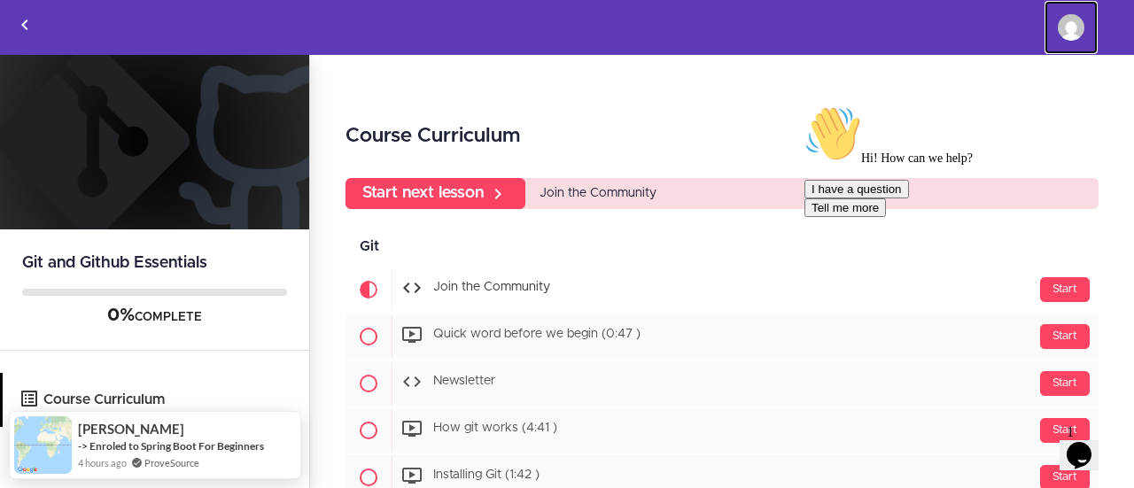
click at [1073, 27] on img at bounding box center [1071, 27] width 27 height 27
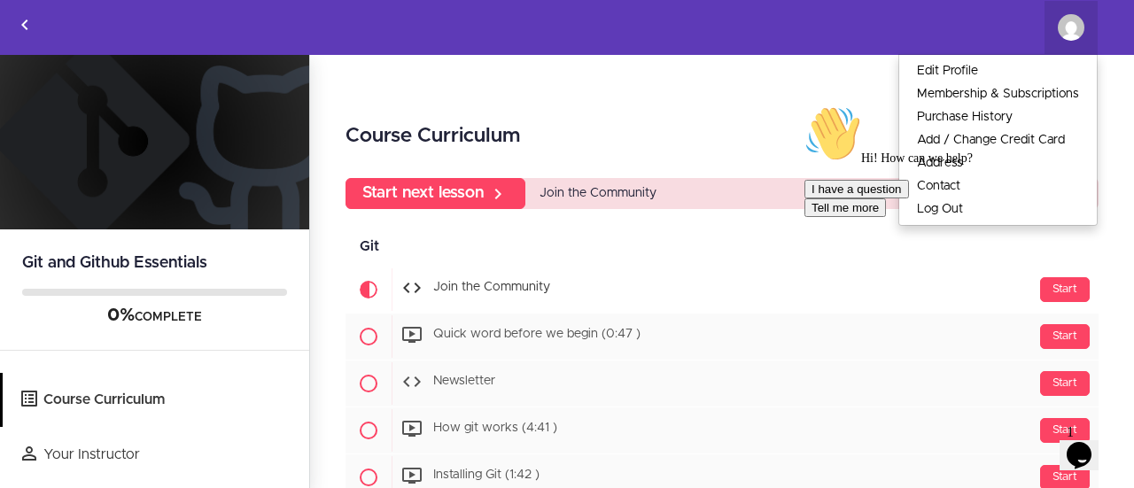
click at [1102, 440] on div "1 Opens Chat This icon Opens the chat window." at bounding box center [1088, 432] width 43 height 16
click at [1085, 452] on icon "$i18n('chat', 'chat_widget')" at bounding box center [1079, 455] width 25 height 27
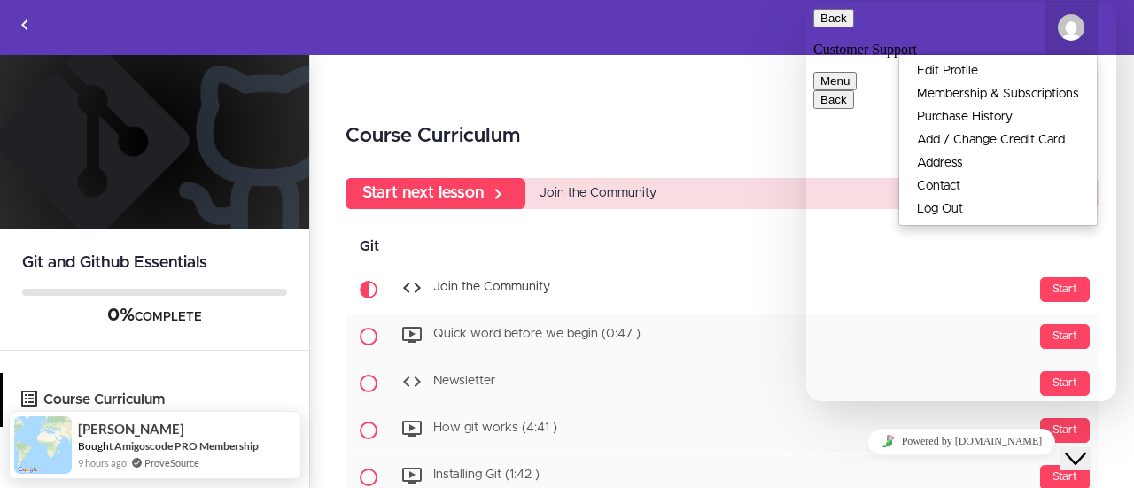
click at [1085, 453] on icon "$i18n('chat', 'chat_widget')" at bounding box center [1075, 459] width 21 height 12
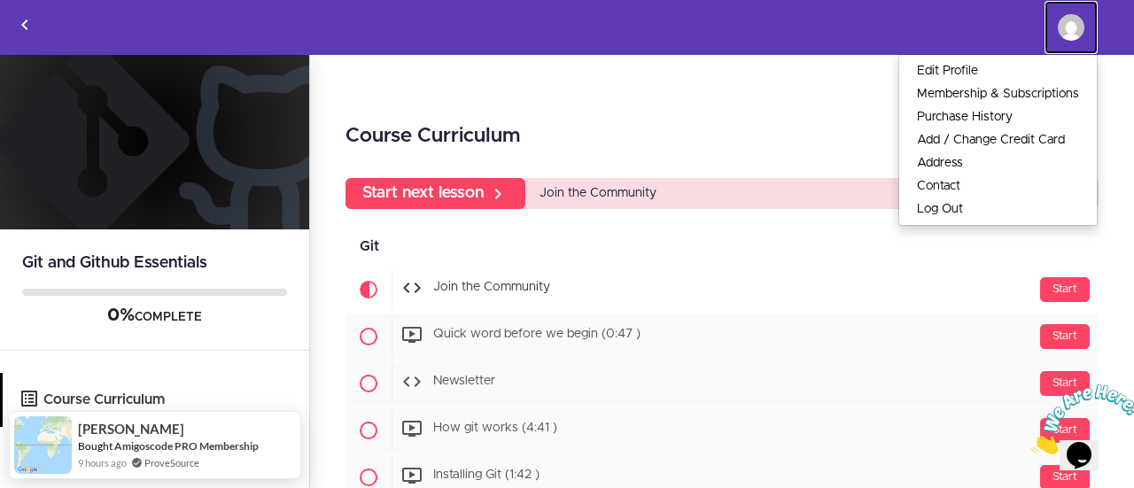
click at [1056, 27] on link "Khaled Ahmed Saleh Elsayed" at bounding box center [1071, 27] width 53 height 53
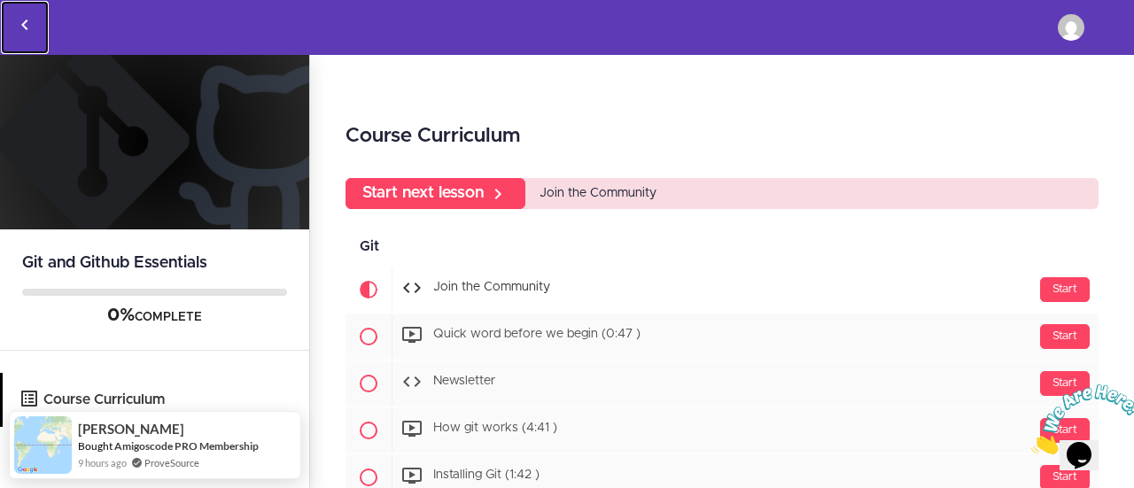
click at [32, 27] on icon "Back to courses" at bounding box center [24, 24] width 21 height 21
click at [25, 26] on icon "Back to courses" at bounding box center [24, 24] width 21 height 21
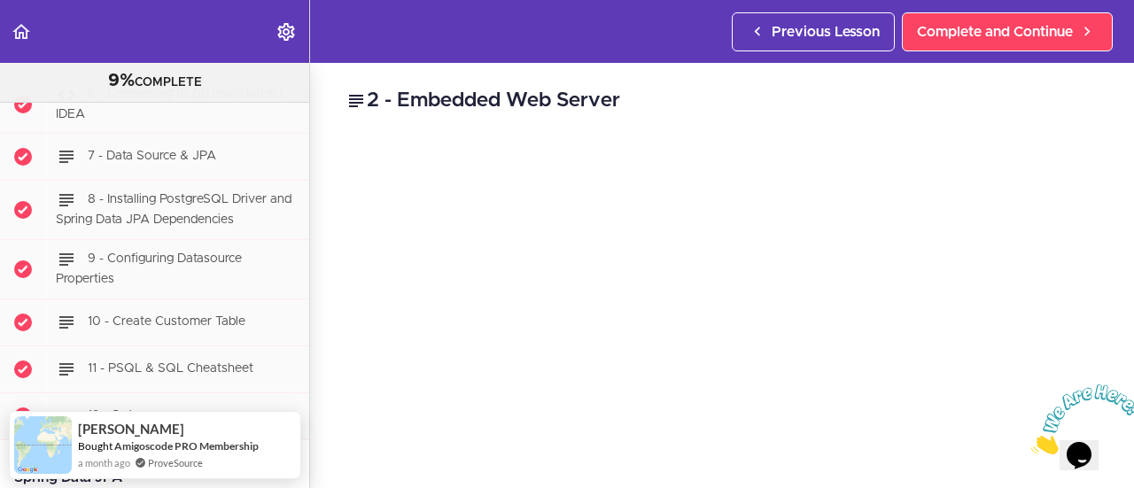
scroll to position [4130, 0]
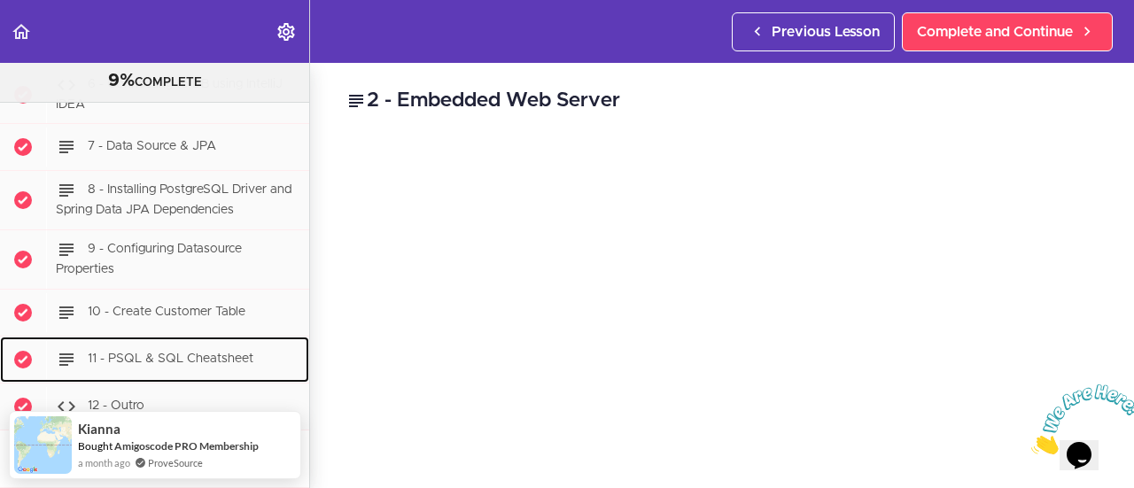
click at [150, 353] on span "11 - PSQL & SQL Cheatsheet" at bounding box center [171, 359] width 166 height 12
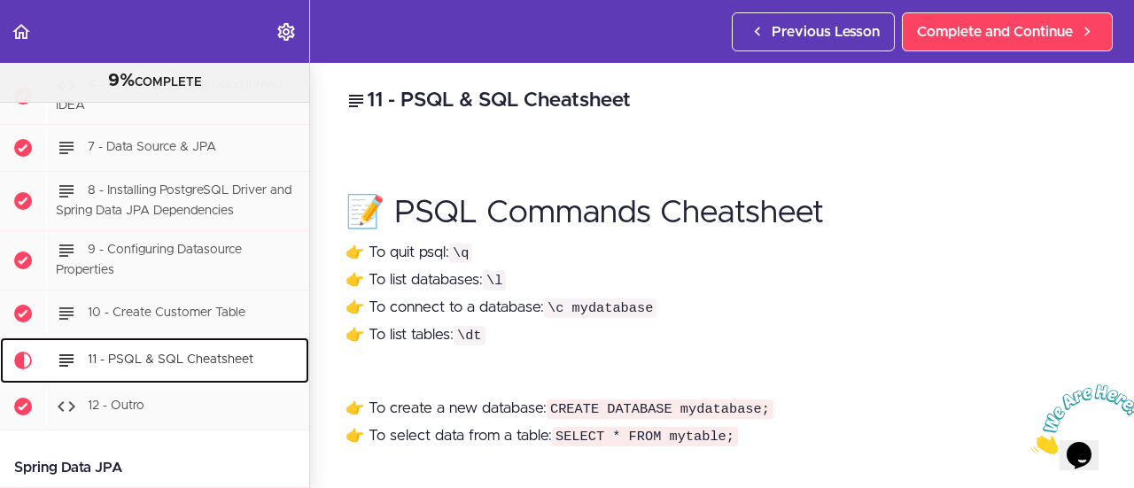
scroll to position [4325, 0]
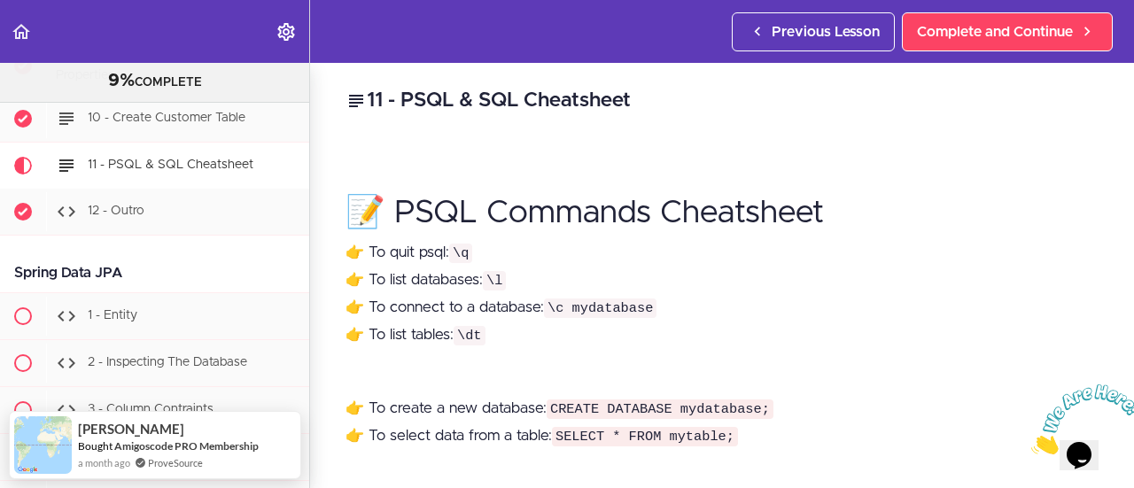
click at [551, 208] on h1 "📝 PSQL Commands Cheatsheet" at bounding box center [722, 195] width 753 height 70
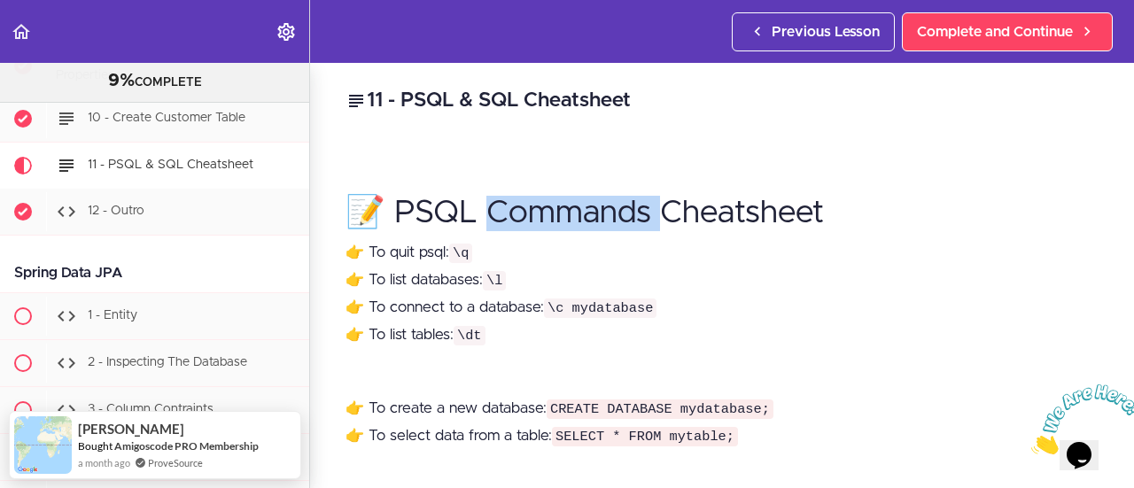
click at [551, 208] on h1 "📝 PSQL Commands Cheatsheet" at bounding box center [722, 195] width 753 height 70
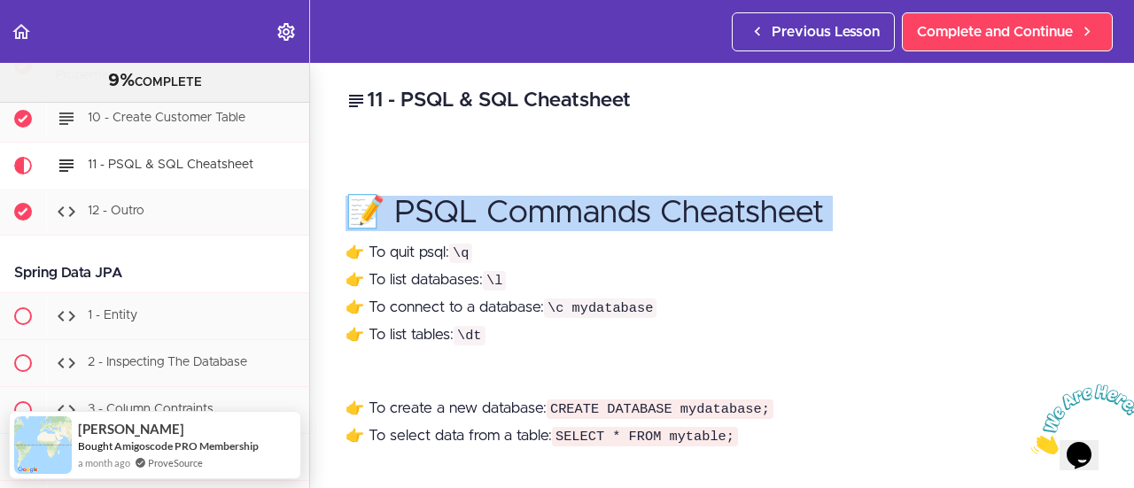
click at [551, 208] on h1 "📝 PSQL Commands Cheatsheet" at bounding box center [722, 195] width 753 height 70
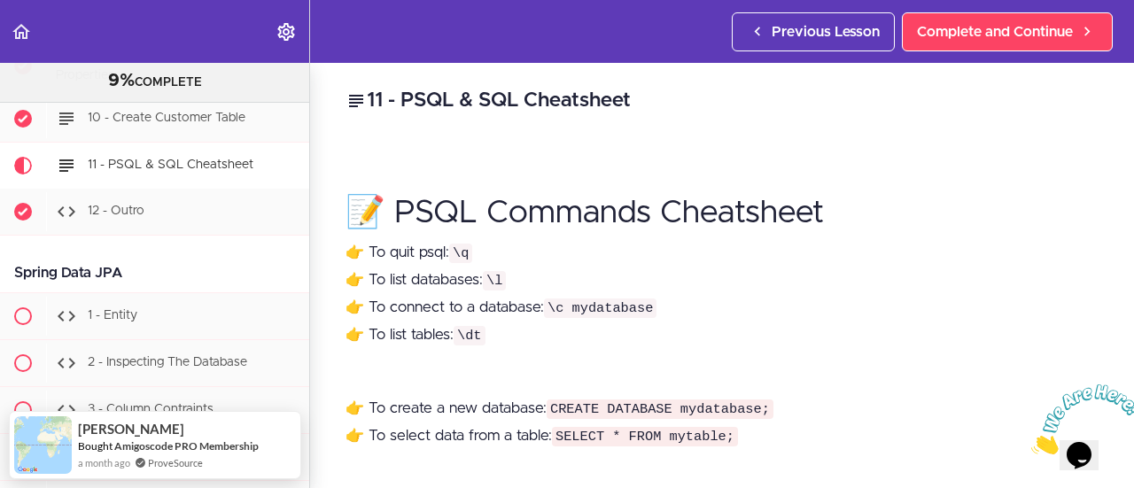
click at [450, 109] on h2 "11 - PSQL & SQL Cheatsheet" at bounding box center [722, 101] width 753 height 30
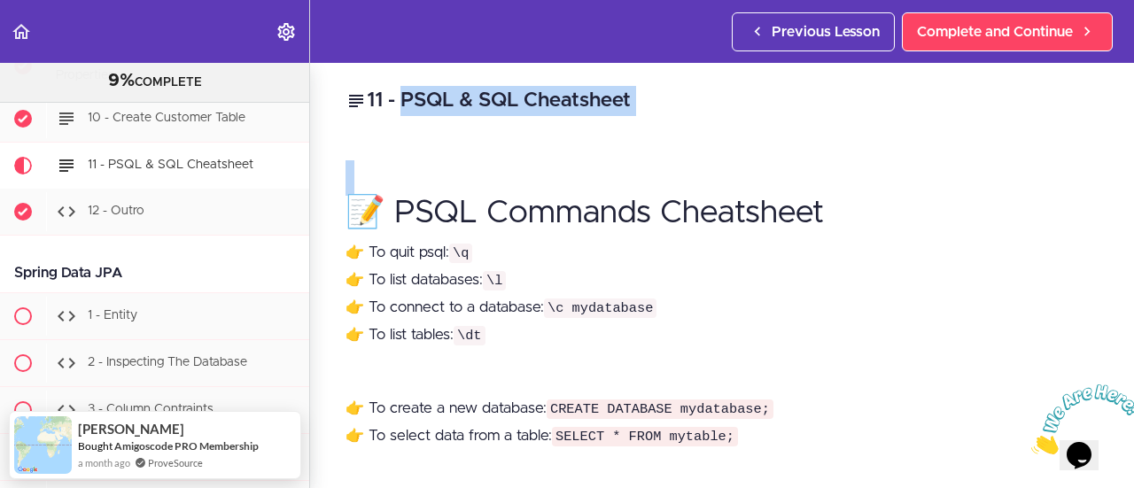
click at [450, 109] on h2 "11 - PSQL & SQL Cheatsheet" at bounding box center [722, 101] width 753 height 30
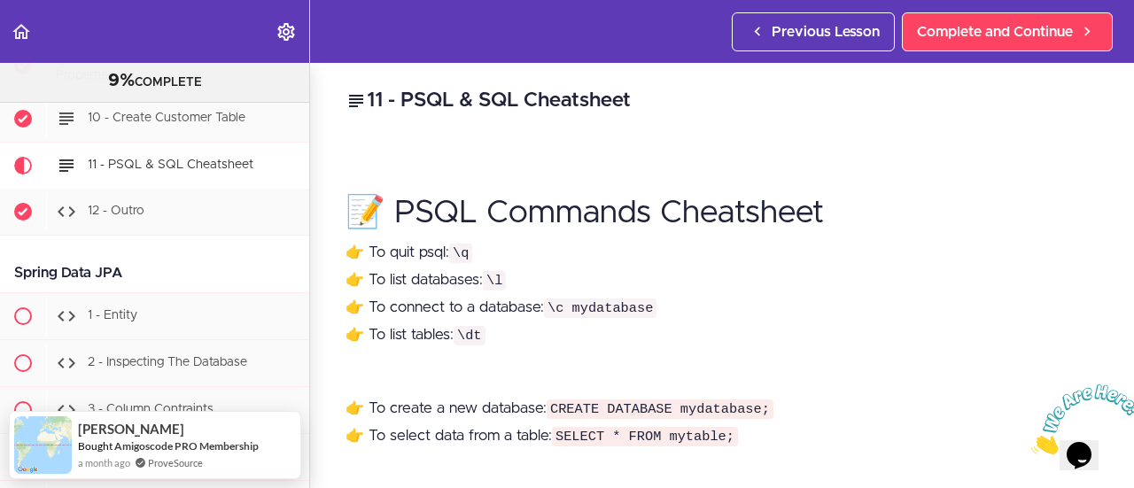
click at [413, 214] on h1 "📝 PSQL Commands Cheatsheet" at bounding box center [722, 195] width 753 height 70
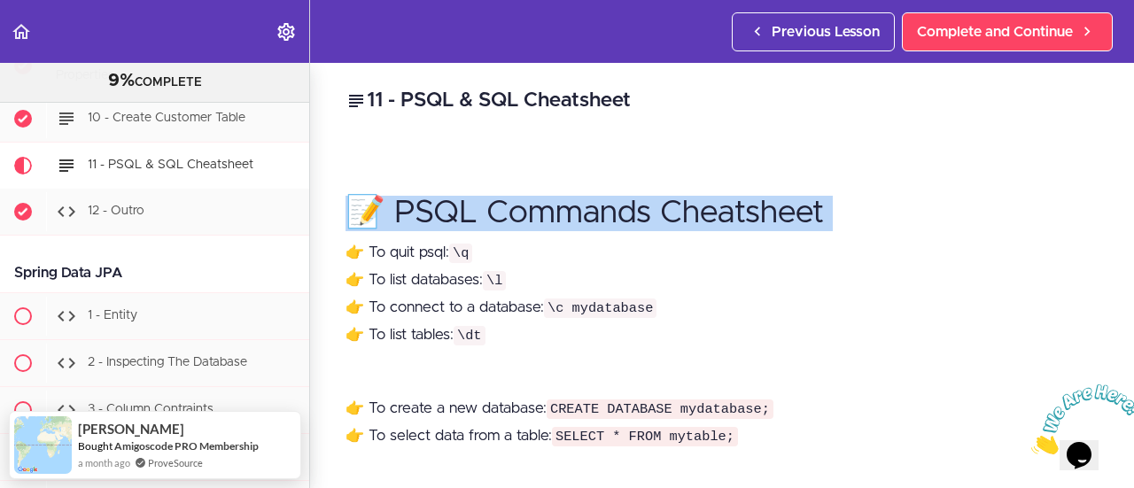
click at [413, 214] on h1 "📝 PSQL Commands Cheatsheet" at bounding box center [722, 195] width 753 height 70
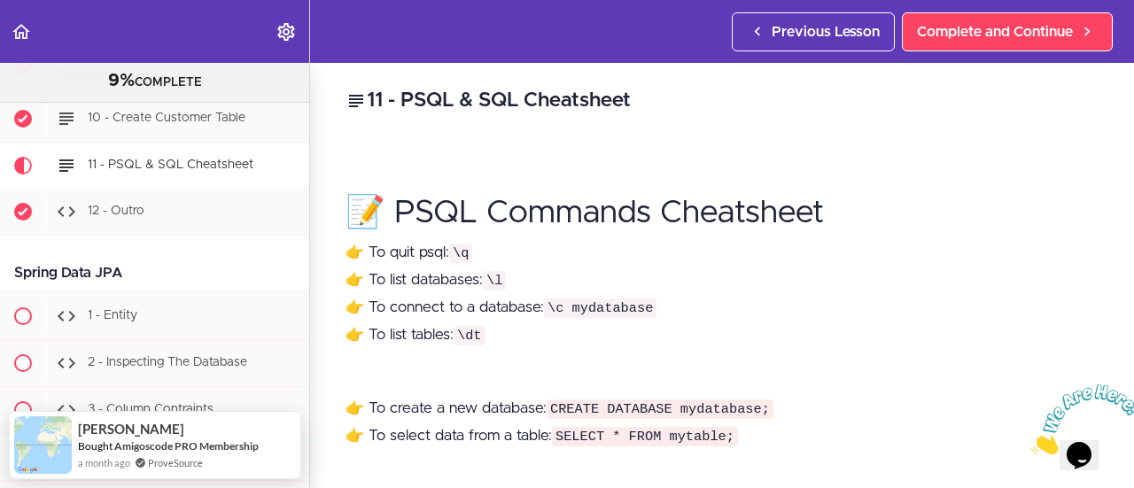
click at [413, 256] on p "👉 To quit psql: \q 👉 To list databases: \l 👉 To connect to a database: \c mydat…" at bounding box center [722, 294] width 753 height 110
click at [413, 255] on p "👉 To quit psql: \q 👉 To list databases: \l 👉 To connect to a database: \c mydat…" at bounding box center [722, 294] width 753 height 110
click at [441, 284] on p "👉 To quit psql: \q 👉 To list databases: \l 👉 To connect to a database: \c mydat…" at bounding box center [722, 294] width 753 height 110
click at [441, 283] on p "👉 To quit psql: \q 👉 To list databases: \l 👉 To connect to a database: \c mydat…" at bounding box center [722, 294] width 753 height 110
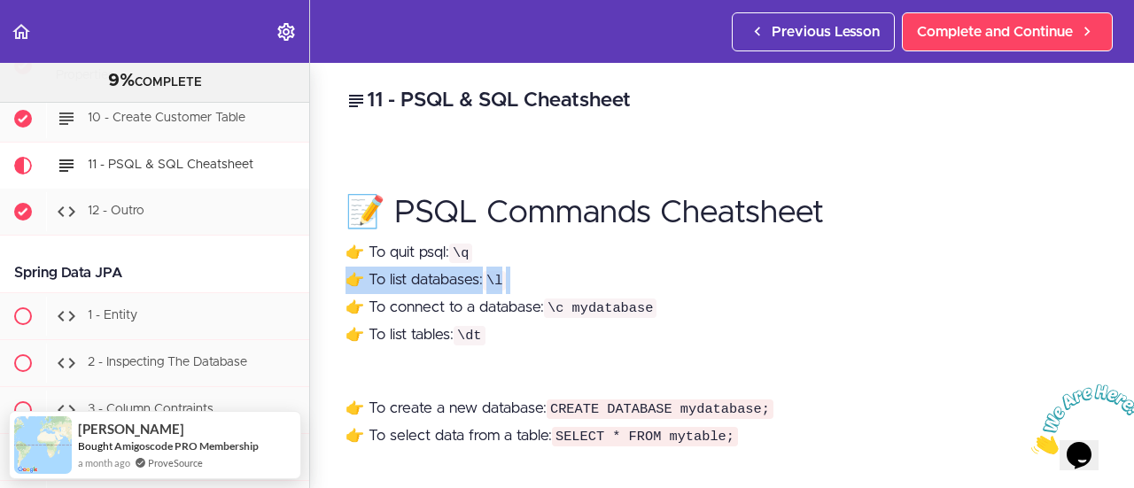
click at [441, 283] on p "👉 To quit psql: \q 👉 To list databases: \l 👉 To connect to a database: \c mydat…" at bounding box center [722, 294] width 753 height 110
click at [441, 282] on p "👉 To quit psql: \q 👉 To list databases: \l 👉 To connect to a database: \c mydat…" at bounding box center [722, 294] width 753 height 110
click at [448, 299] on p "👉 To quit psql: \q 👉 To list databases: \l 👉 To connect to a database: \c mydat…" at bounding box center [722, 294] width 753 height 110
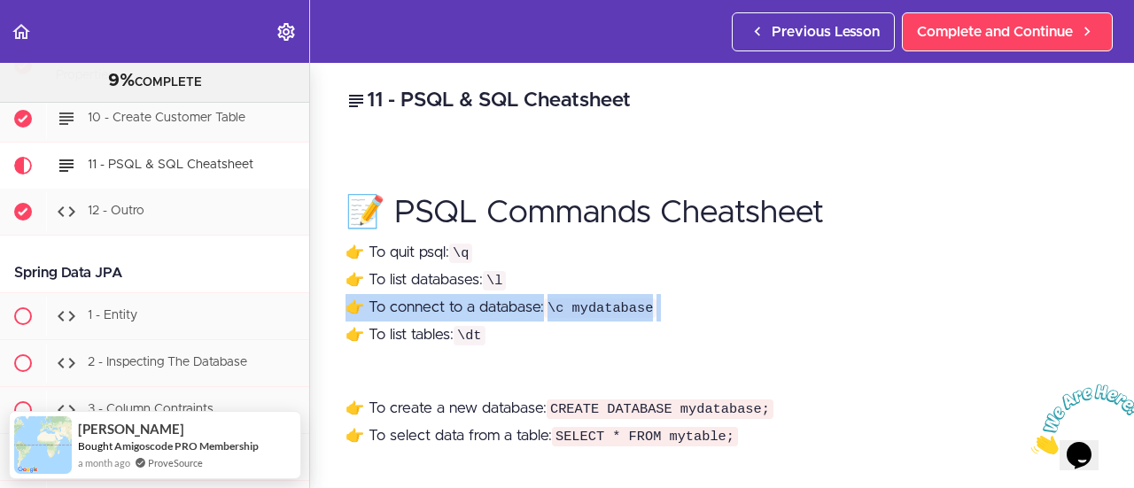
click at [448, 299] on p "👉 To quit psql: \q 👉 To list databases: \l 👉 To connect to a database: \c mydat…" at bounding box center [722, 294] width 753 height 110
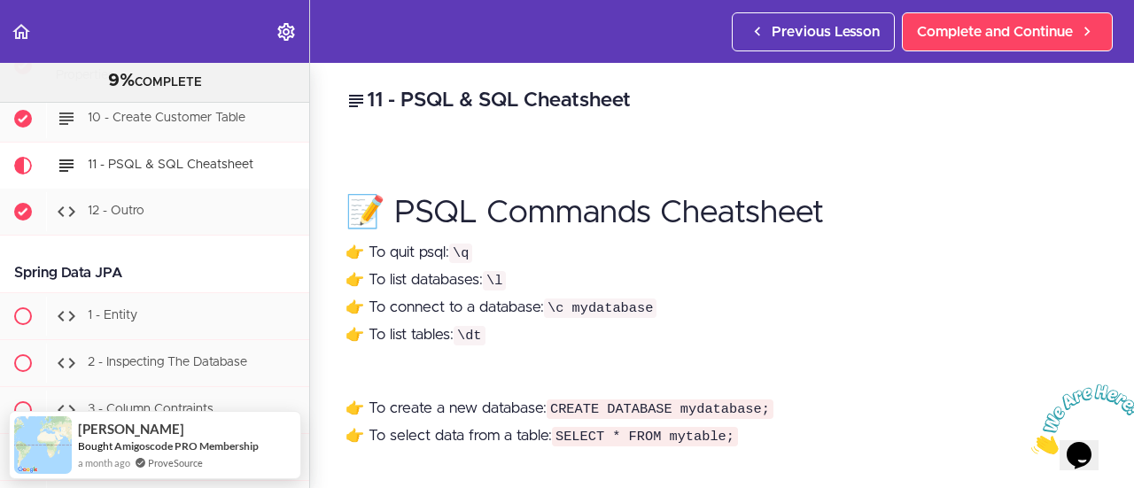
click at [447, 332] on p "👉 To quit psql: \q 👉 To list databases: \l 👉 To connect to a database: \c mydat…" at bounding box center [722, 294] width 753 height 110
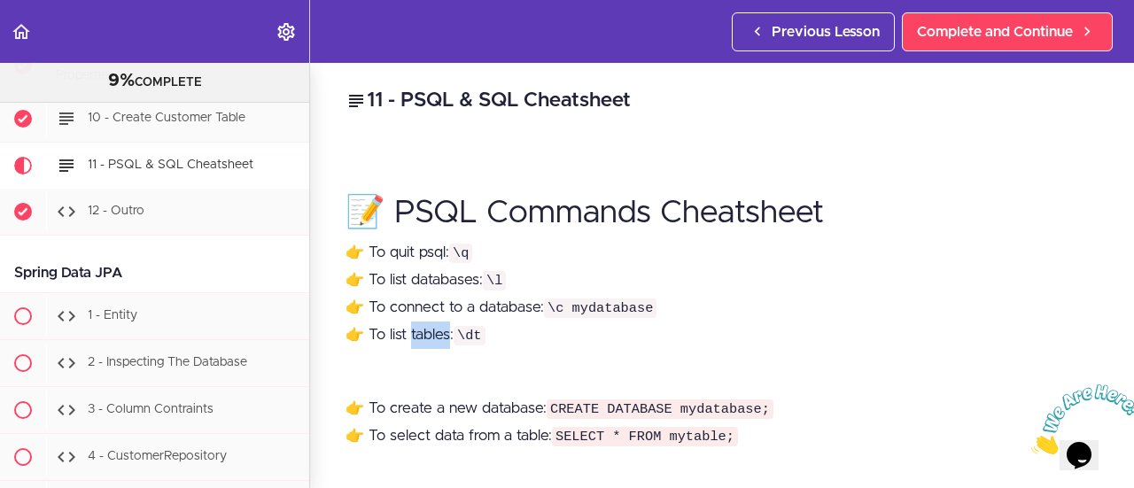
click at [447, 332] on p "👉 To quit psql: \q 👉 To list databases: \l 👉 To connect to a database: \c mydat…" at bounding box center [722, 294] width 753 height 110
click at [447, 331] on p "👉 To quit psql: \q 👉 To list databases: \l 👉 To connect to a database: \c mydat…" at bounding box center [722, 294] width 753 height 110
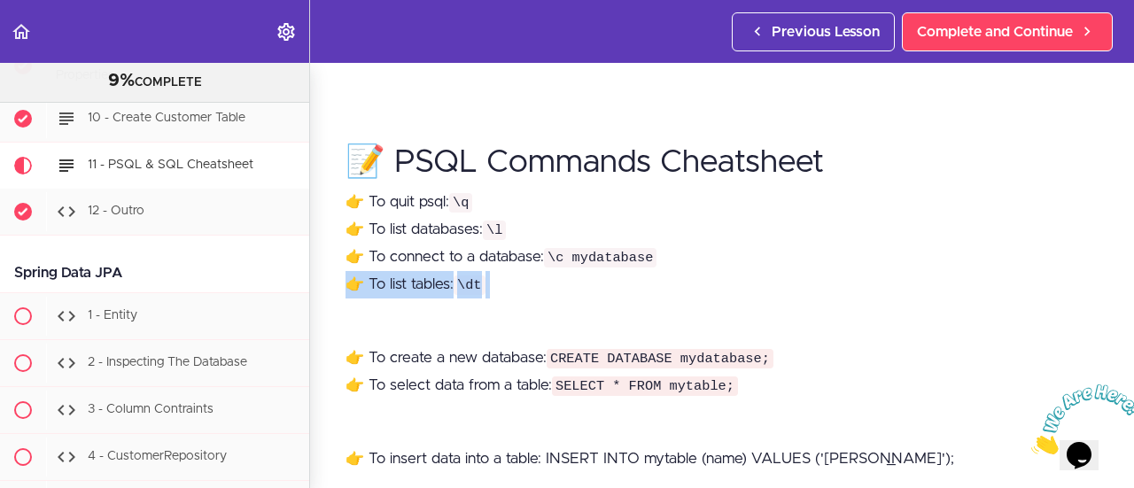
scroll to position [89, 0]
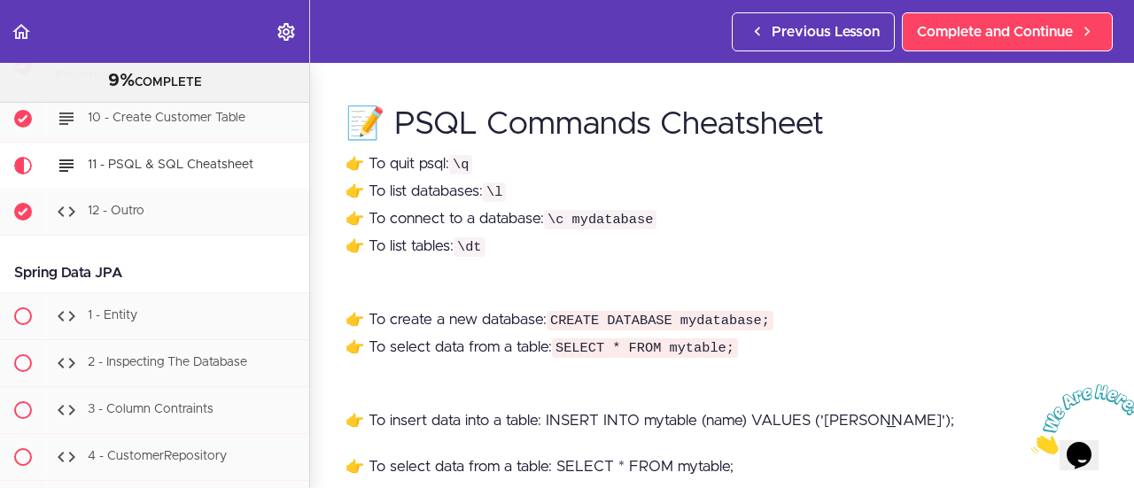
click at [447, 307] on p "👉 To create a new database: CREATE DATABASE mydatabase; 👉 To select data from a…" at bounding box center [722, 334] width 753 height 55
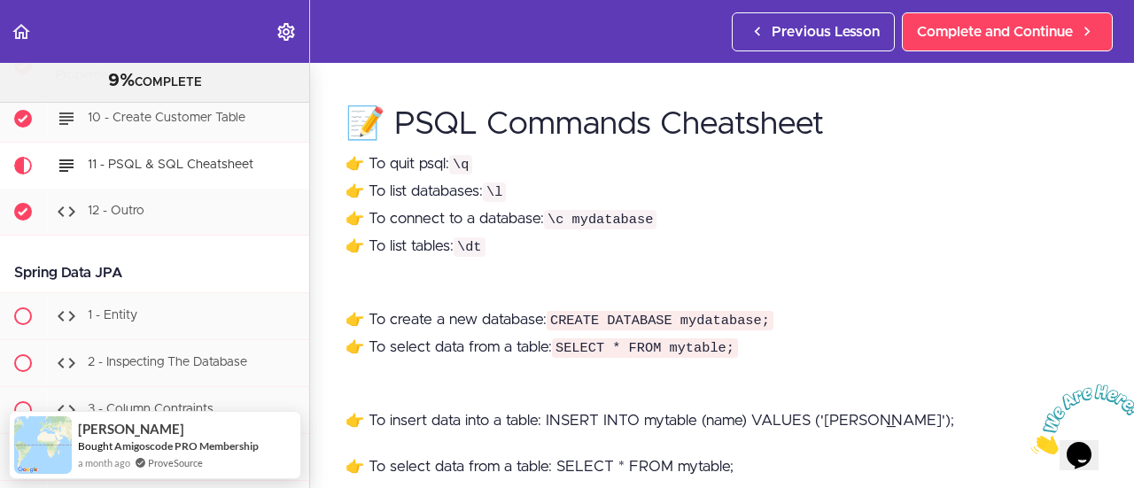
click at [448, 311] on p "👉 To create a new database: CREATE DATABASE mydatabase; 👉 To select data from a…" at bounding box center [722, 334] width 753 height 55
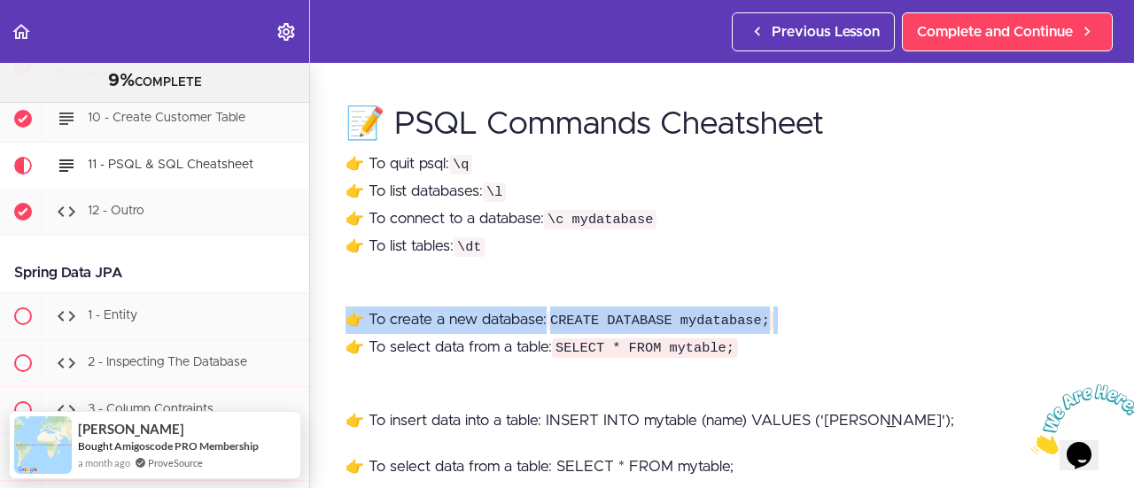
click at [448, 310] on p "👉 To create a new database: CREATE DATABASE mydatabase; 👉 To select data from a…" at bounding box center [722, 334] width 753 height 55
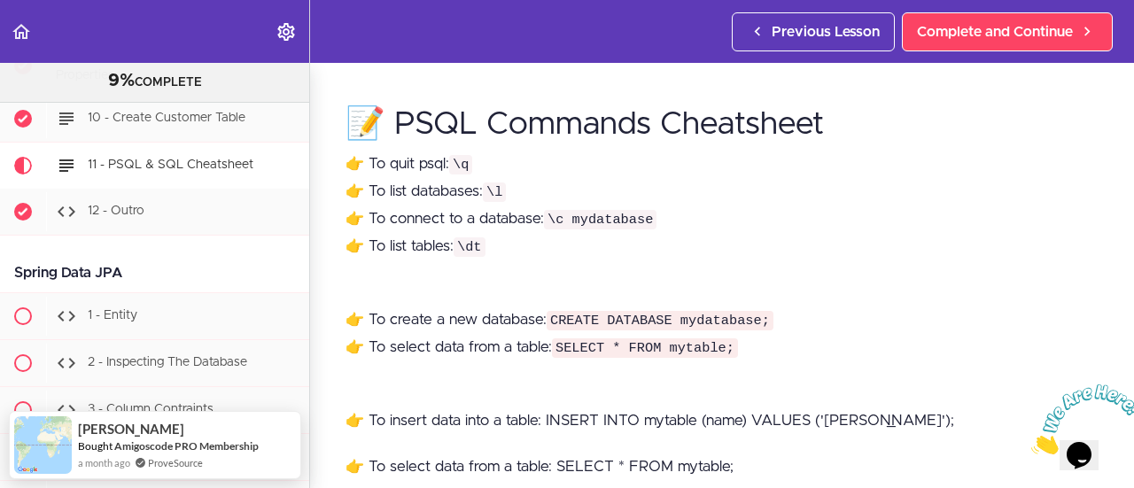
click at [450, 333] on p "👉 To create a new database: CREATE DATABASE mydatabase; 👉 To select data from a…" at bounding box center [722, 334] width 753 height 55
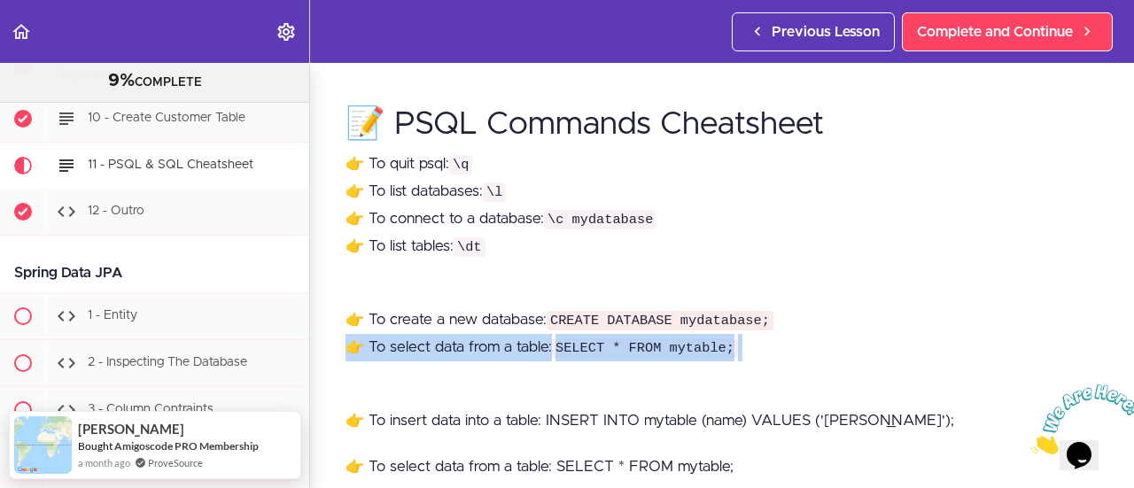
click at [450, 333] on p "👉 To create a new database: CREATE DATABASE mydatabase; 👉 To select data from a…" at bounding box center [722, 334] width 753 height 55
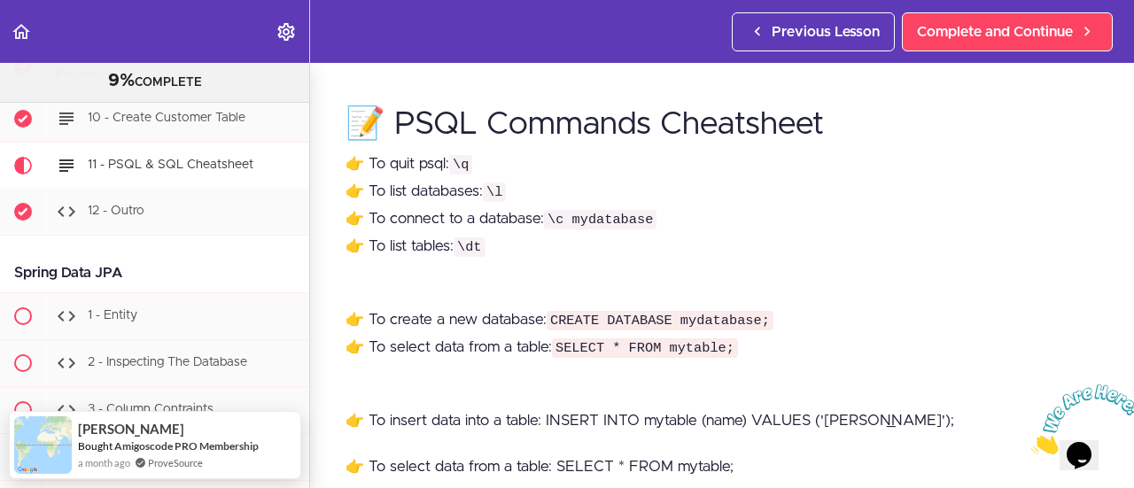
click at [449, 316] on p "👉 To create a new database: CREATE DATABASE mydatabase; 👉 To select data from a…" at bounding box center [722, 334] width 753 height 55
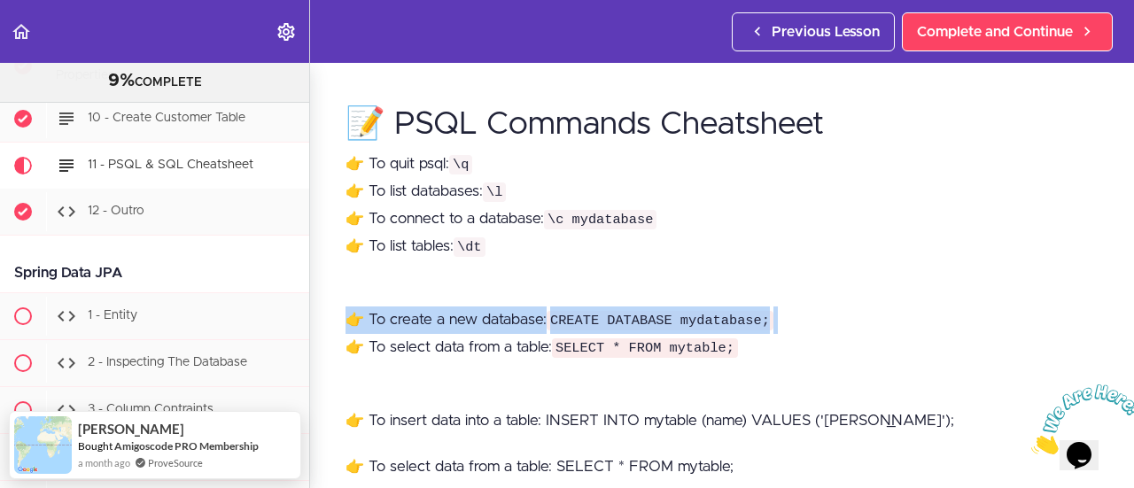
click at [449, 316] on p "👉 To create a new database: CREATE DATABASE mydatabase; 👉 To select data from a…" at bounding box center [722, 334] width 753 height 55
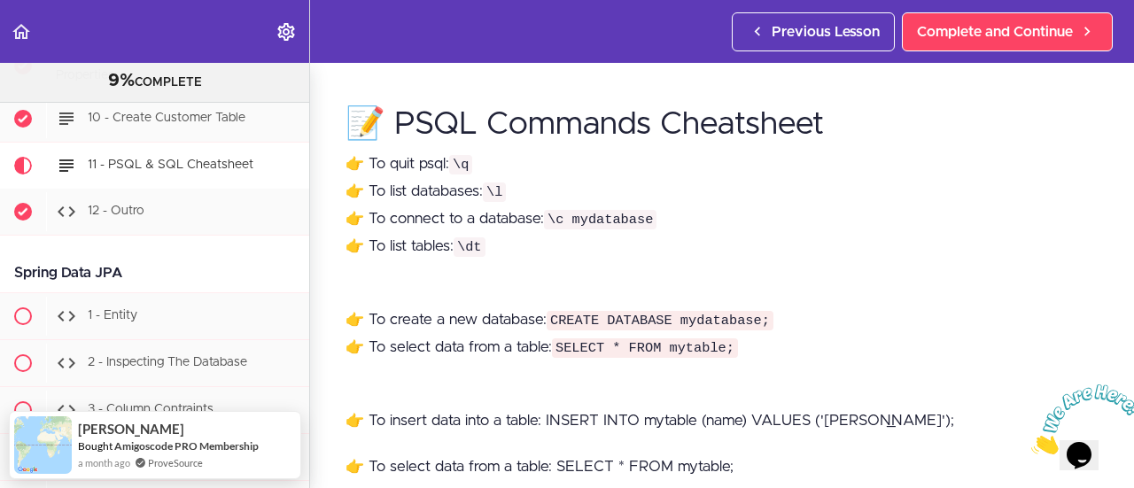
click at [478, 246] on code "\dt" at bounding box center [470, 246] width 32 height 19
click at [489, 215] on p "👉 To quit psql: \q 👉 To list databases: \l 👉 To connect to a database: \c mydat…" at bounding box center [722, 206] width 753 height 110
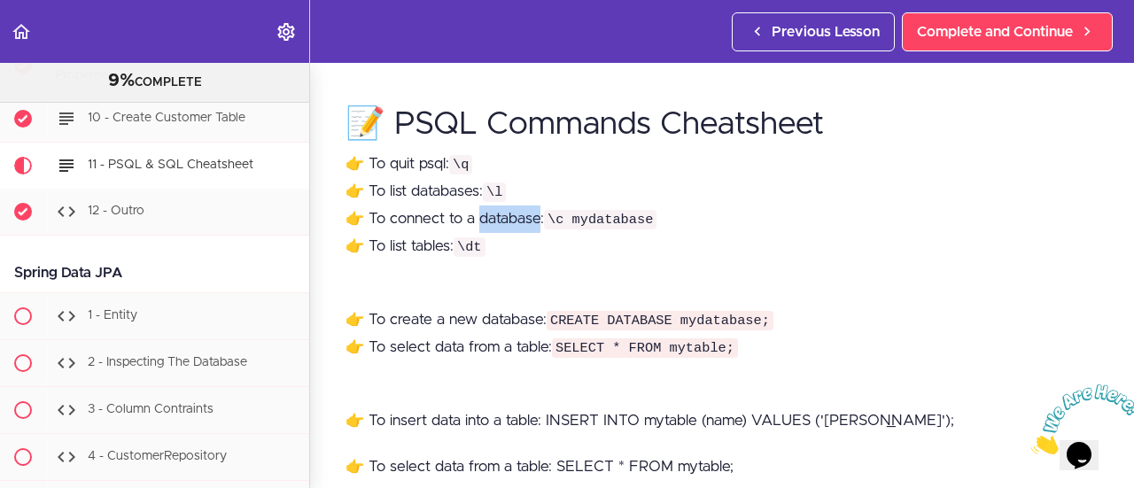
click at [489, 215] on p "👉 To quit psql: \q 👉 To list databases: \l 👉 To connect to a database: \c mydat…" at bounding box center [722, 206] width 753 height 110
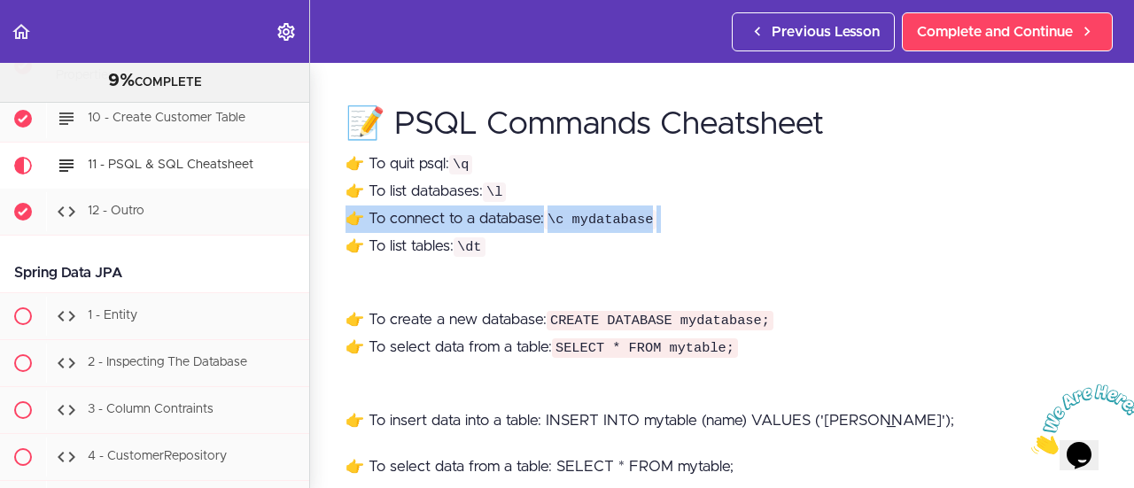
click at [489, 215] on p "👉 To quit psql: \q 👉 To list databases: \l 👉 To connect to a database: \c mydat…" at bounding box center [722, 206] width 753 height 110
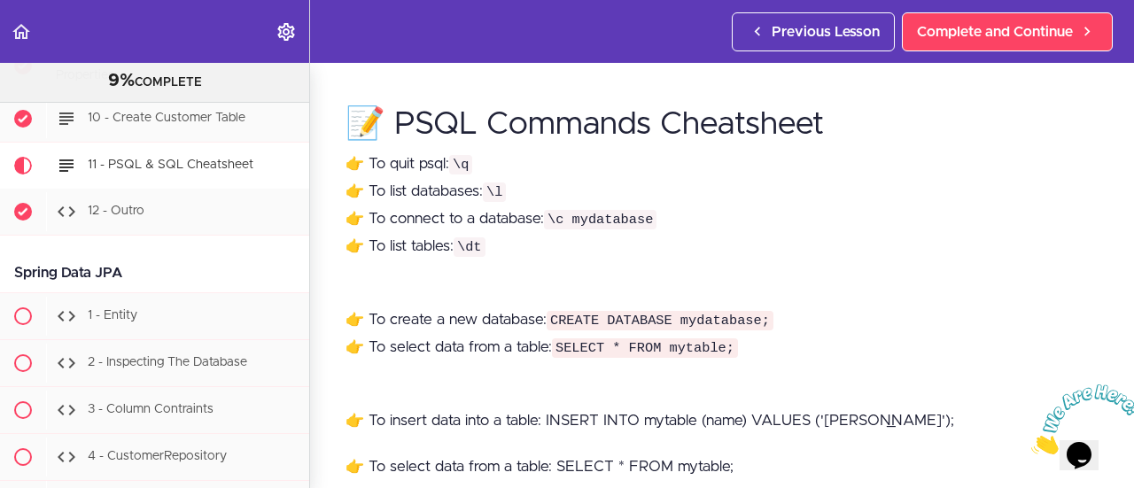
click at [469, 192] on p "👉 To quit psql: \q 👉 To list databases: \l 👉 To connect to a database: \c mydat…" at bounding box center [722, 206] width 753 height 110
click at [472, 163] on code "\q" at bounding box center [460, 164] width 23 height 19
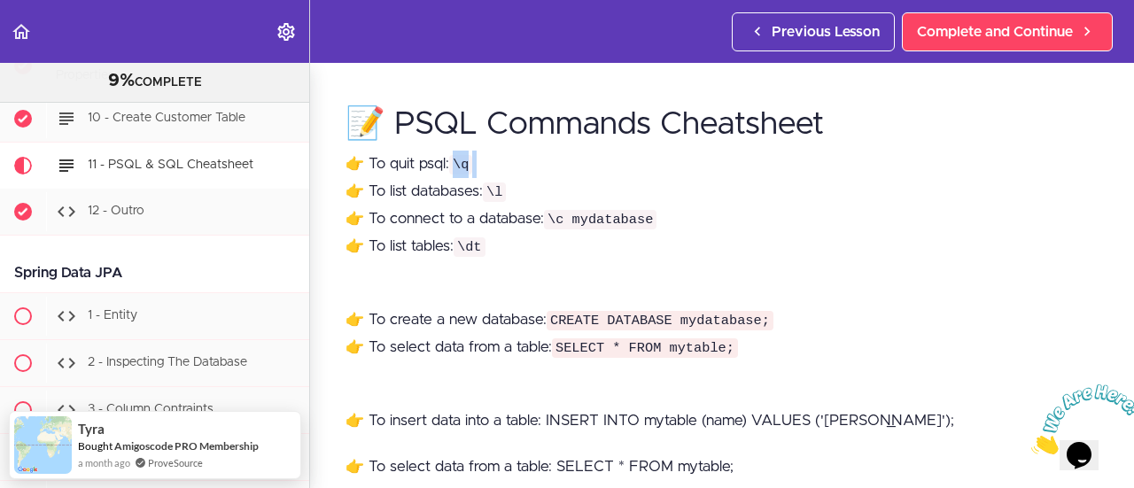
click at [472, 163] on code "\q" at bounding box center [460, 164] width 23 height 19
click at [495, 191] on code "\l" at bounding box center [494, 192] width 23 height 19
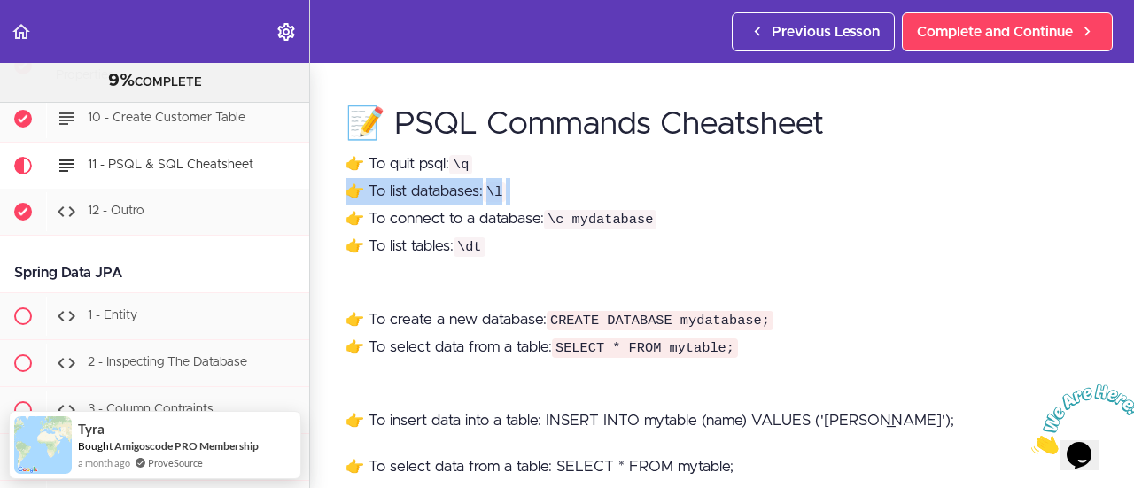
click at [495, 191] on code "\l" at bounding box center [494, 192] width 23 height 19
click at [491, 220] on p "👉 To quit psql: \q 👉 To list databases: \l 👉 To connect to a database: \c mydat…" at bounding box center [722, 206] width 753 height 110
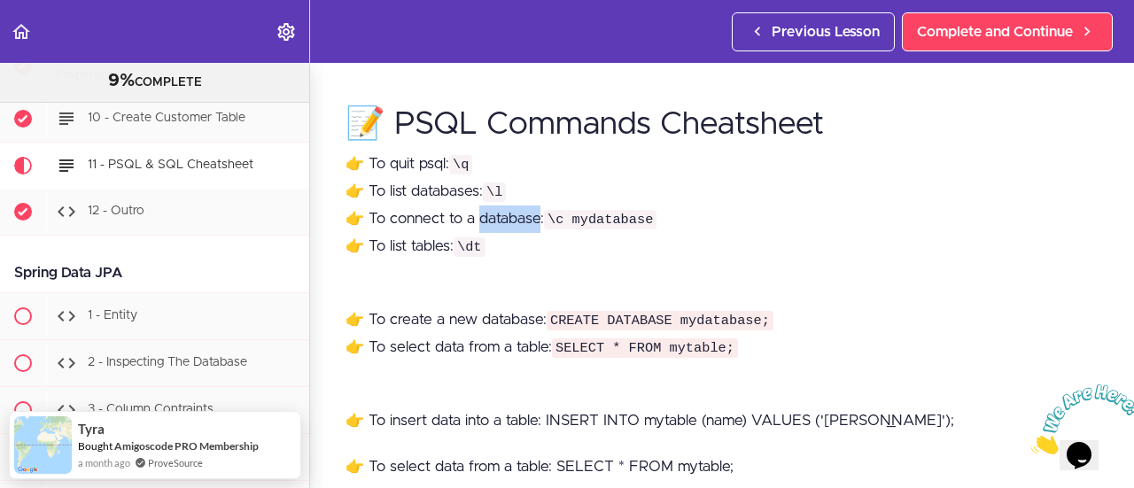
click at [491, 220] on p "👉 To quit psql: \q 👉 To list databases: \l 👉 To connect to a database: \c mydat…" at bounding box center [722, 206] width 753 height 110
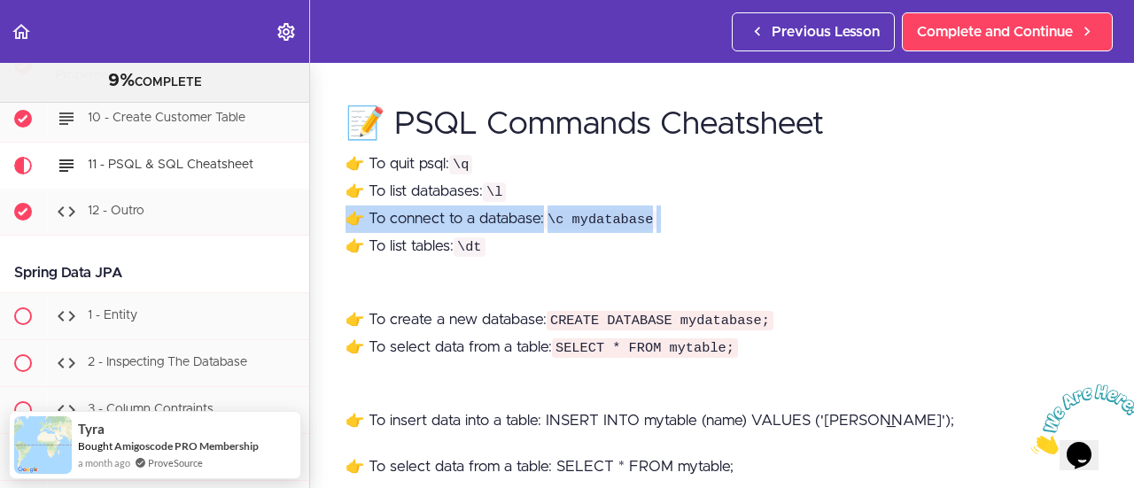
click at [491, 220] on p "👉 To quit psql: \q 👉 To list databases: \l 👉 To connect to a database: \c mydat…" at bounding box center [722, 206] width 753 height 110
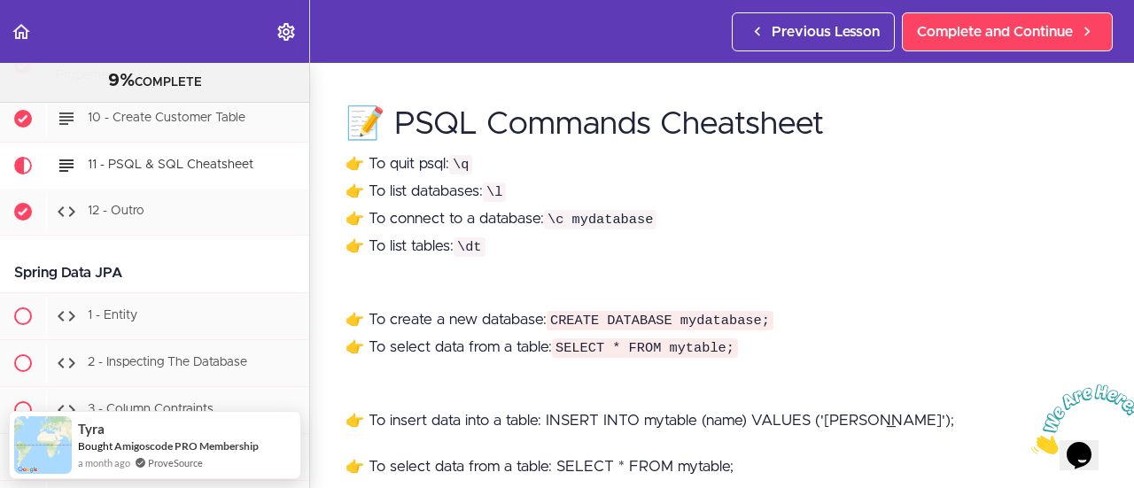
click at [493, 255] on p "👉 To quit psql: \q 👉 To list databases: \l 👉 To connect to a database: \c mydat…" at bounding box center [722, 206] width 753 height 110
click at [500, 328] on p "👉 To create a new database: CREATE DATABASE mydatabase; 👉 To select data from a…" at bounding box center [722, 334] width 753 height 55
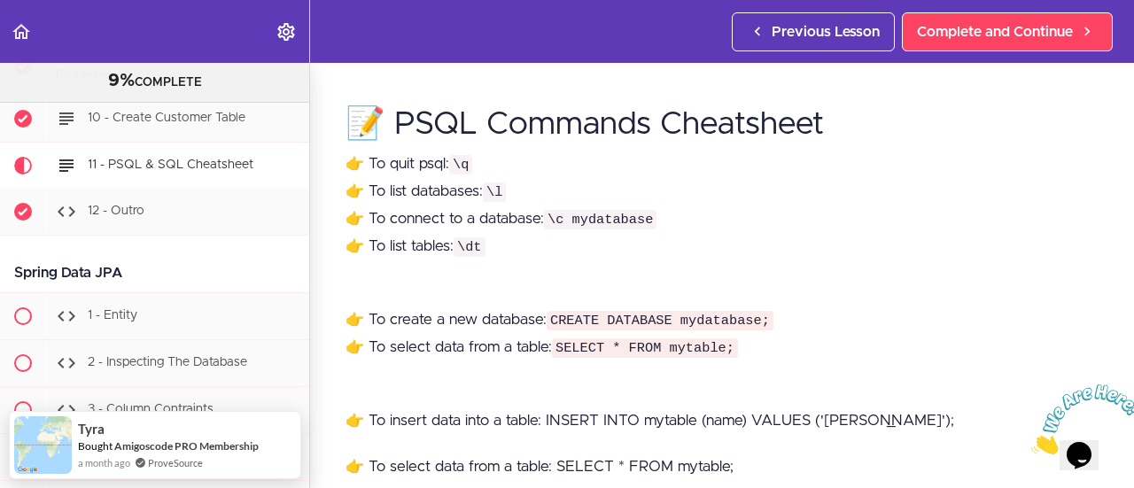
click at [500, 327] on p "👉 To create a new database: CREATE DATABASE mydatabase; 👉 To select data from a…" at bounding box center [722, 334] width 753 height 55
click at [503, 309] on p "👉 To create a new database: CREATE DATABASE mydatabase; 👉 To select data from a…" at bounding box center [722, 334] width 753 height 55
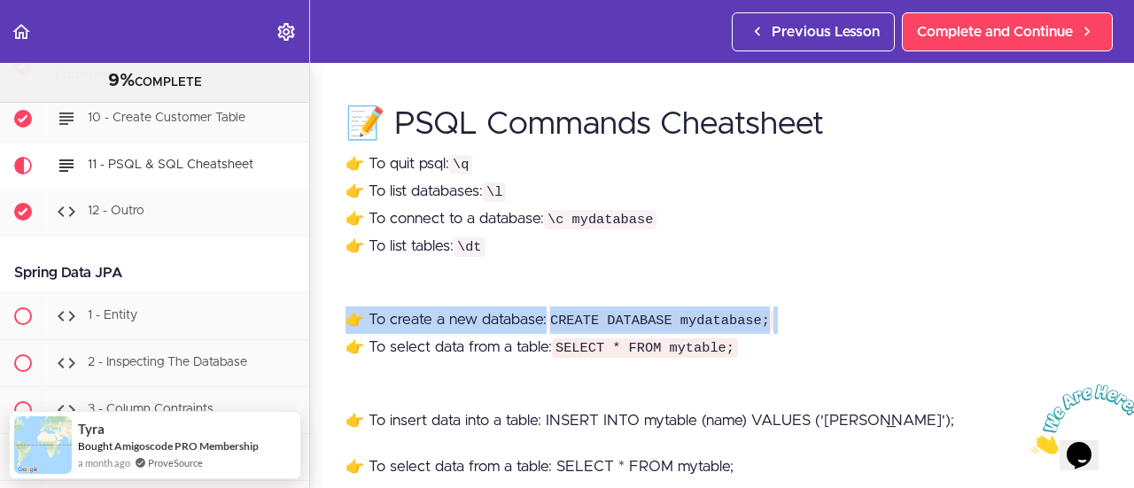
click at [503, 309] on p "👉 To create a new database: CREATE DATABASE mydatabase; 👉 To select data from a…" at bounding box center [722, 334] width 753 height 55
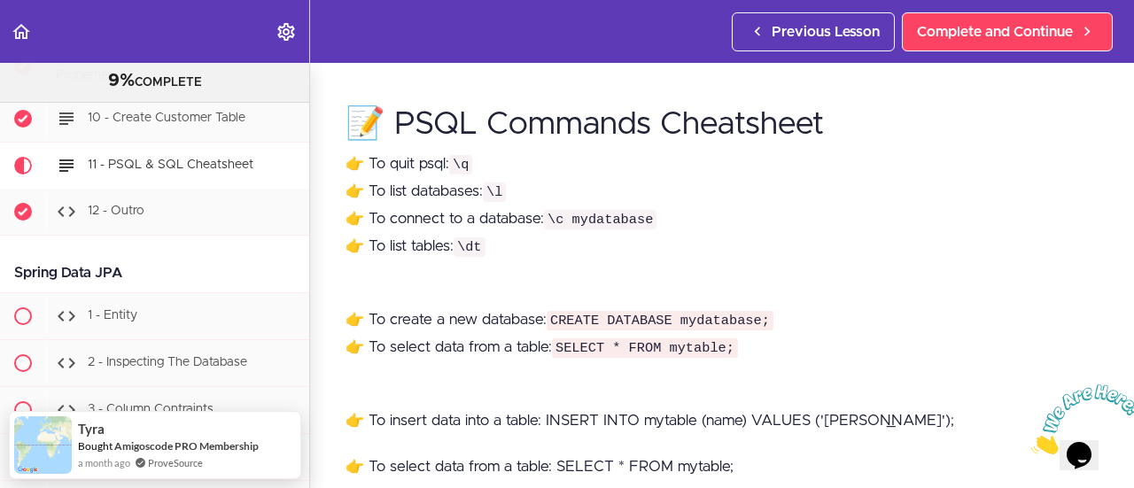
click at [510, 333] on p "👉 To create a new database: CREATE DATABASE mydatabase; 👉 To select data from a…" at bounding box center [722, 334] width 753 height 55
click at [510, 331] on p "👉 To create a new database: CREATE DATABASE mydatabase; 👉 To select data from a…" at bounding box center [722, 334] width 753 height 55
click at [510, 328] on p "👉 To create a new database: CREATE DATABASE mydatabase; 👉 To select data from a…" at bounding box center [722, 334] width 753 height 55
click at [509, 337] on p "👉 To create a new database: CREATE DATABASE mydatabase; 👉 To select data from a…" at bounding box center [722, 334] width 753 height 55
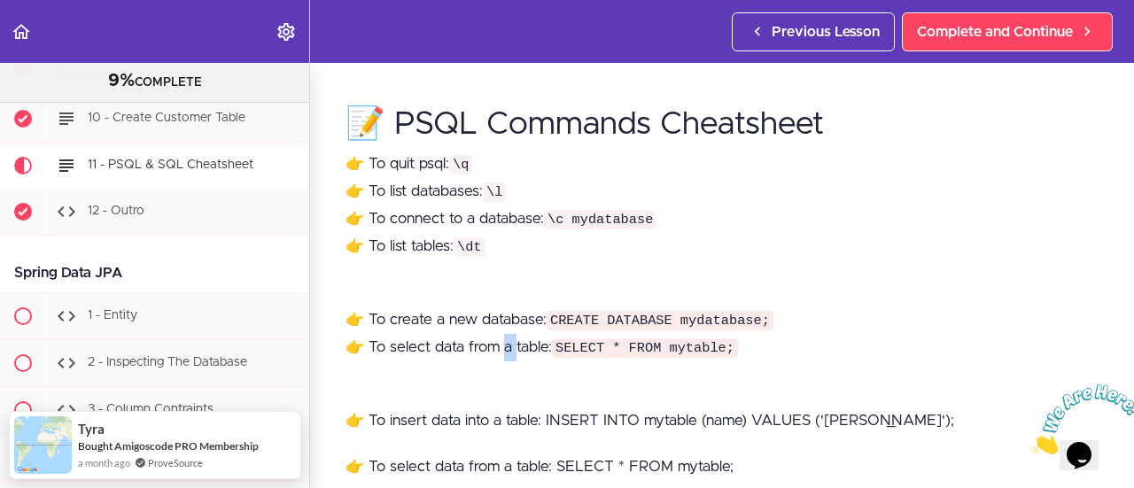
click at [509, 337] on p "👉 To create a new database: CREATE DATABASE mydatabase; 👉 To select data from a…" at bounding box center [722, 334] width 753 height 55
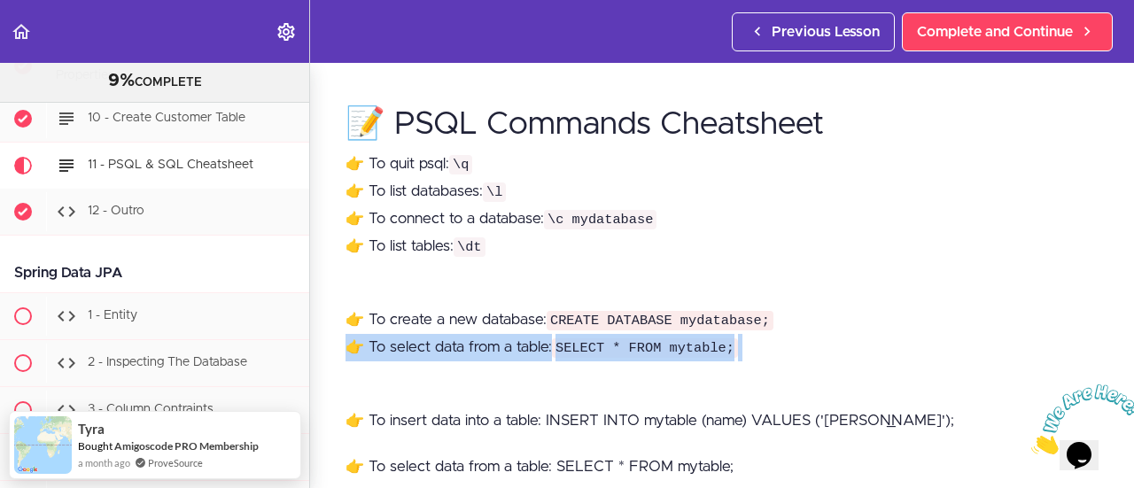
click at [509, 336] on p "👉 To create a new database: CREATE DATABASE mydatabase; 👉 To select data from a…" at bounding box center [722, 334] width 753 height 55
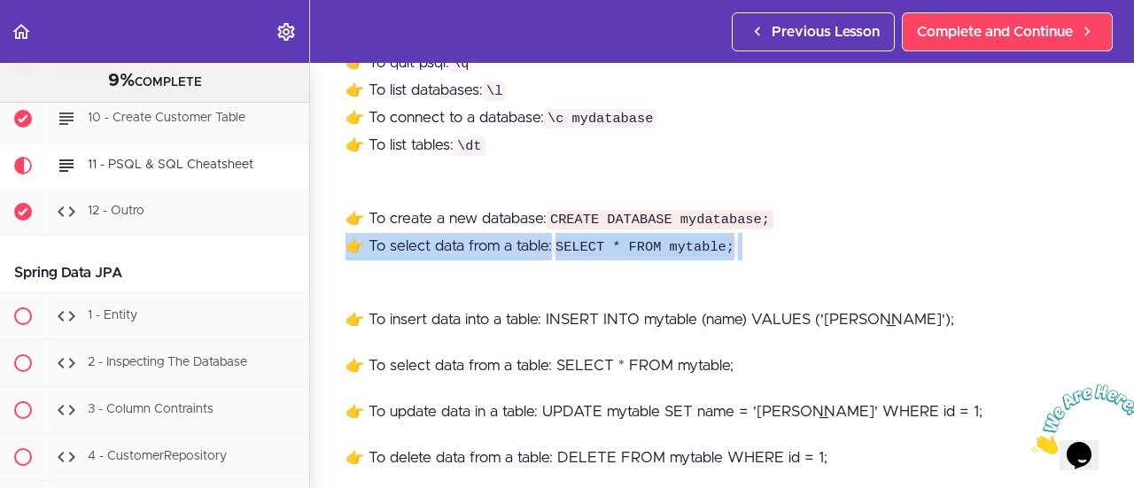
scroll to position [266, 0]
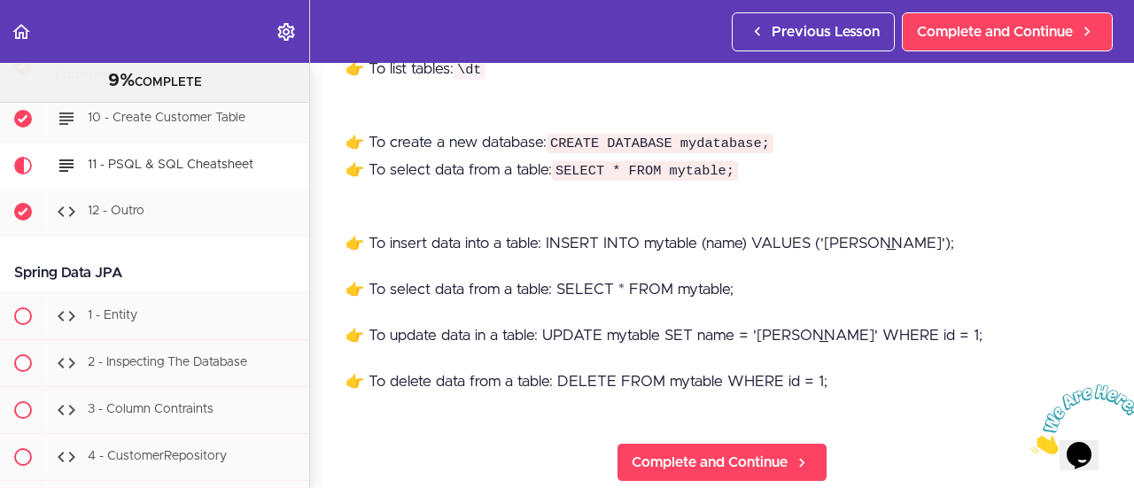
click at [494, 230] on p "👉 To insert data into a table: INSERT INTO mytable (name) VALUES ('[PERSON_NAME…" at bounding box center [722, 243] width 753 height 27
click at [494, 240] on p "👉 To insert data into a table: INSERT INTO mytable (name) VALUES ('[PERSON_NAME…" at bounding box center [722, 243] width 753 height 27
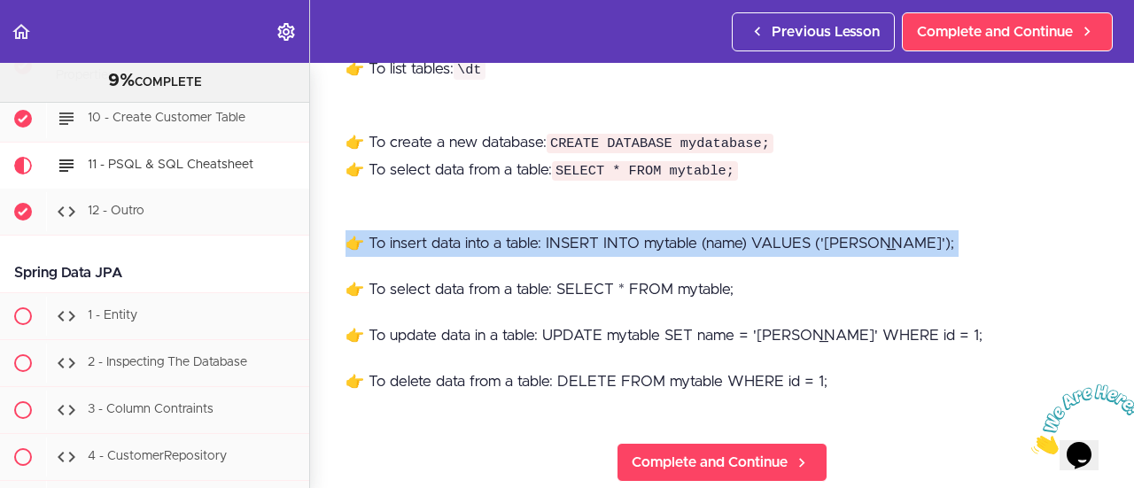
click at [494, 240] on p "👉 To insert data into a table: INSERT INTO mytable (name) VALUES ('[PERSON_NAME…" at bounding box center [722, 243] width 753 height 27
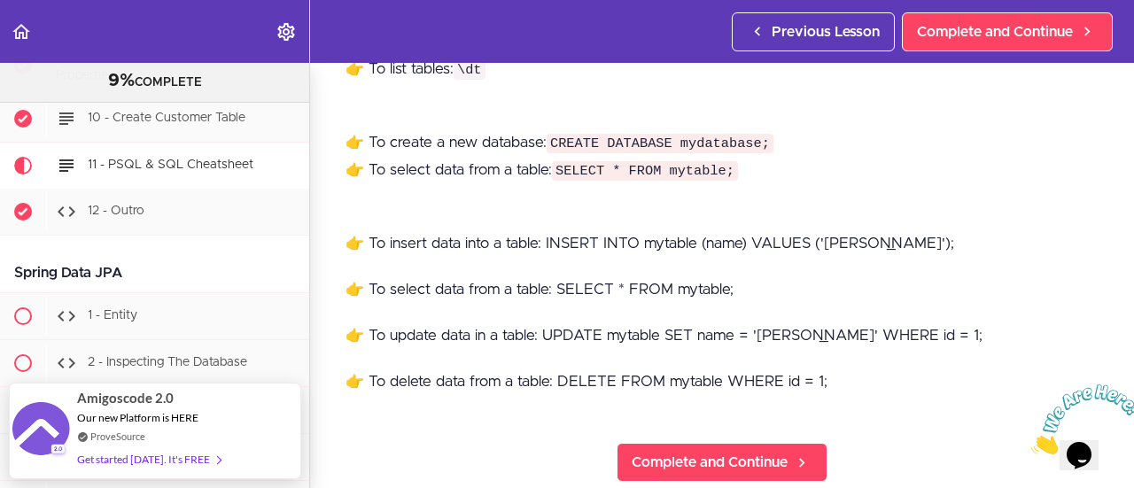
click at [549, 276] on p "👉 To select data from a table: SELECT * FROM mytable;" at bounding box center [722, 289] width 753 height 27
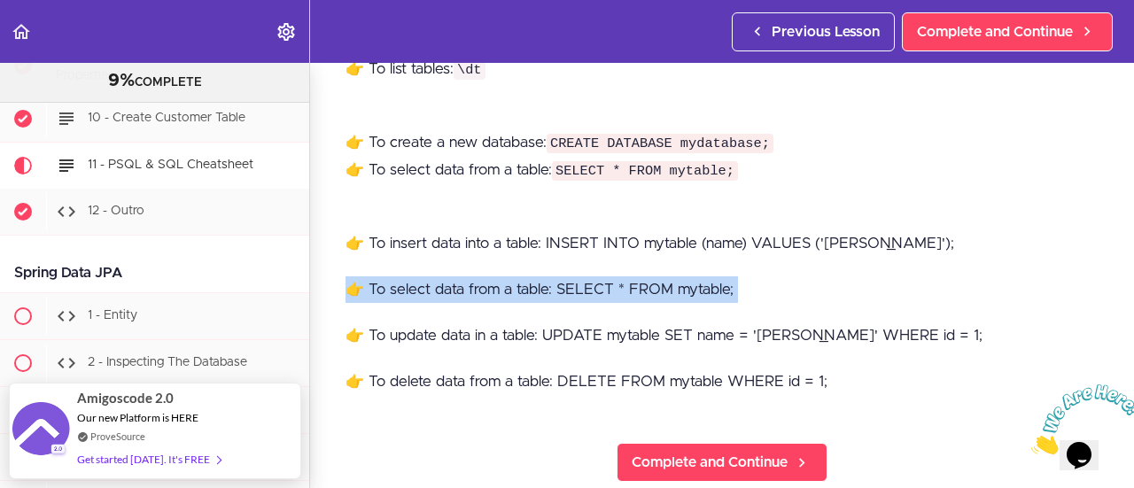
click at [549, 276] on p "👉 To select data from a table: SELECT * FROM mytable;" at bounding box center [722, 289] width 753 height 27
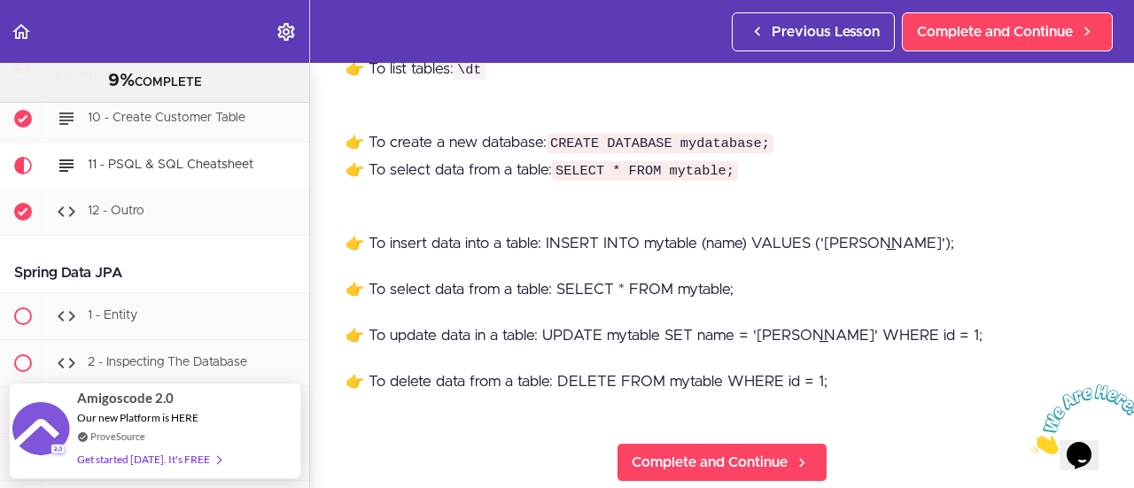
click at [564, 327] on p "👉 To update data in a table: UPDATE mytable SET name = '[PERSON_NAME]' WHERE id…" at bounding box center [722, 336] width 753 height 27
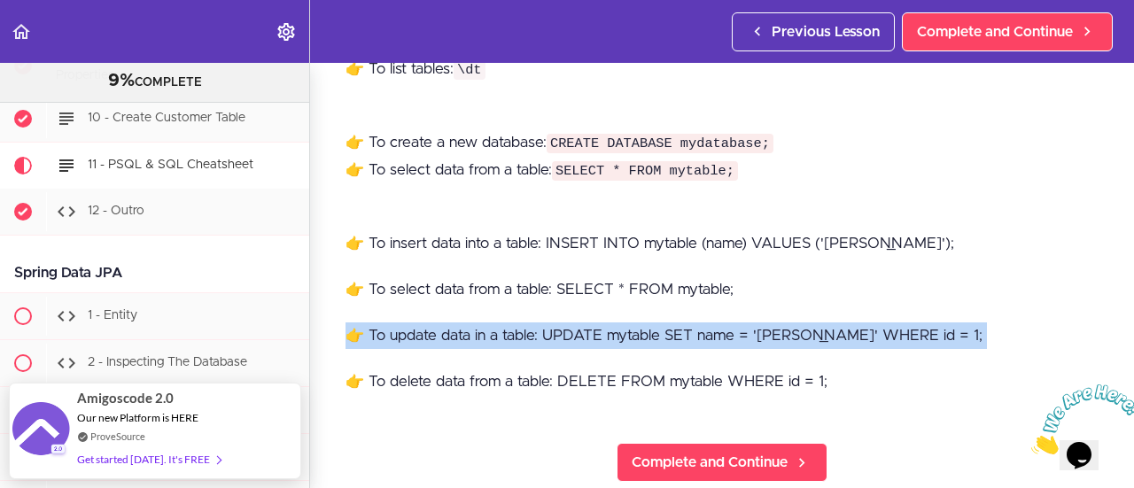
click at [564, 327] on p "👉 To update data in a table: UPDATE mytable SET name = '[PERSON_NAME]' WHERE id…" at bounding box center [722, 336] width 753 height 27
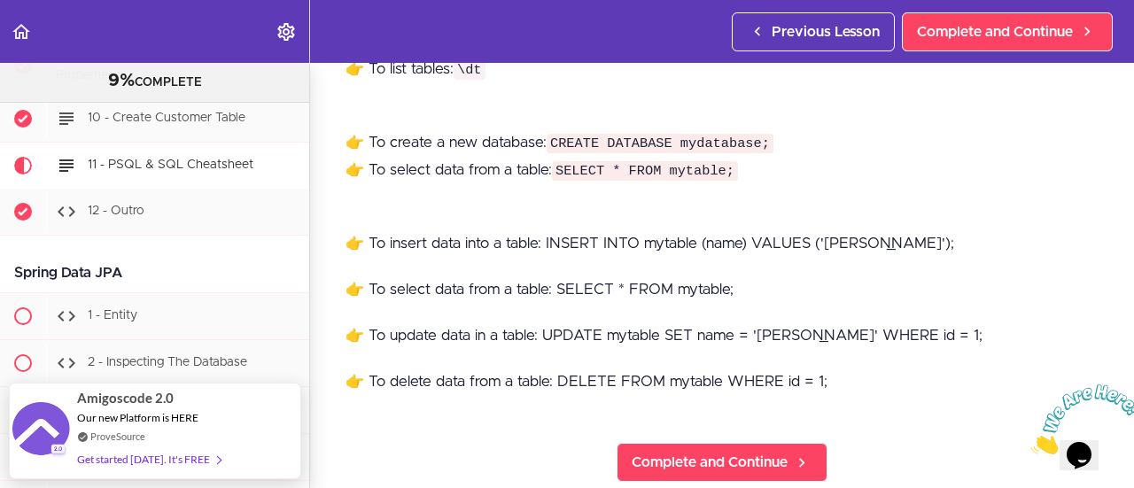
click at [553, 386] on p "👉 To delete data from a table: DELETE FROM mytable WHERE id = 1;" at bounding box center [722, 382] width 753 height 27
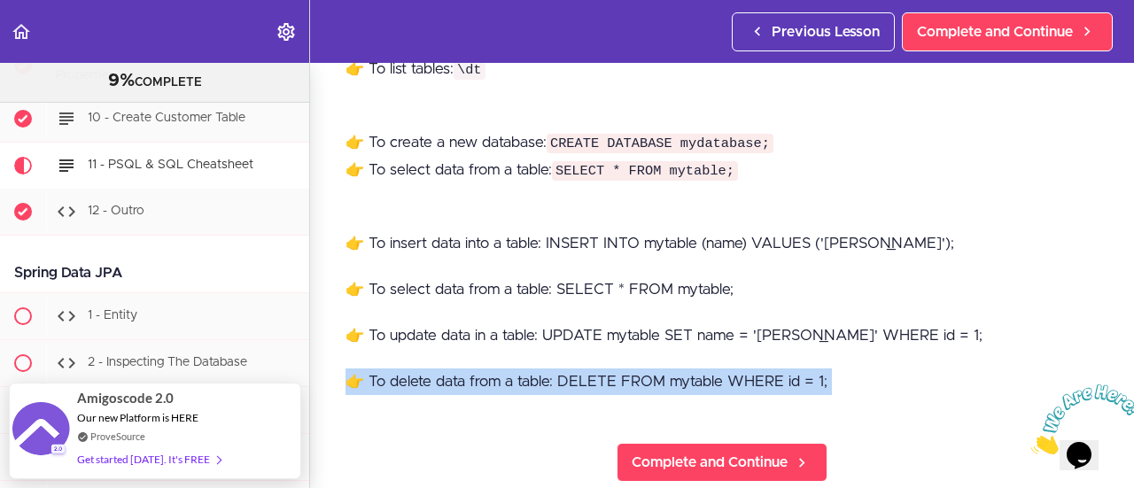
click at [554, 386] on p "👉 To delete data from a table: DELETE FROM mytable WHERE id = 1;" at bounding box center [722, 382] width 753 height 27
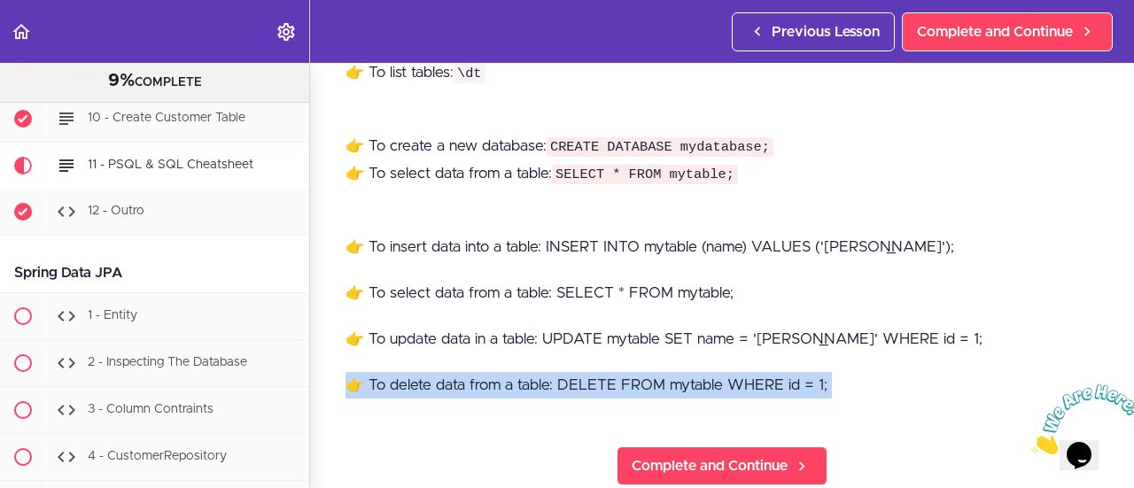
scroll to position [0, 0]
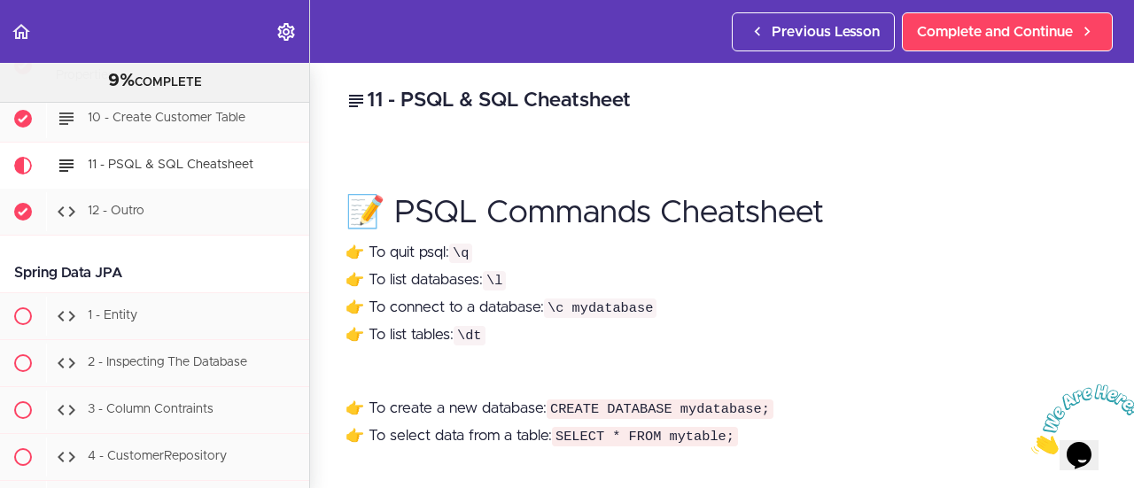
click at [408, 95] on h2 "11 - PSQL & SQL Cheatsheet" at bounding box center [722, 101] width 753 height 30
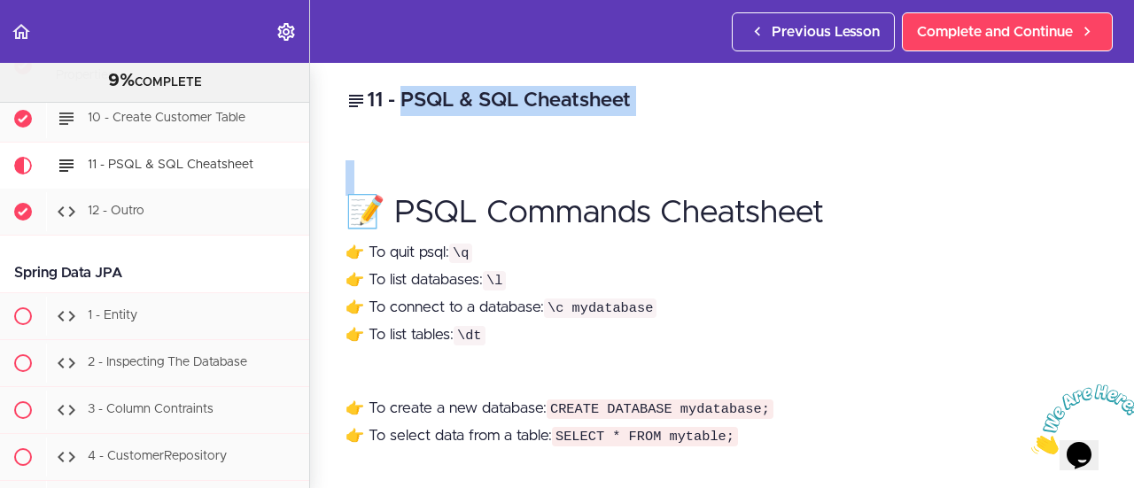
click at [408, 95] on h2 "11 - PSQL & SQL Cheatsheet" at bounding box center [722, 101] width 753 height 30
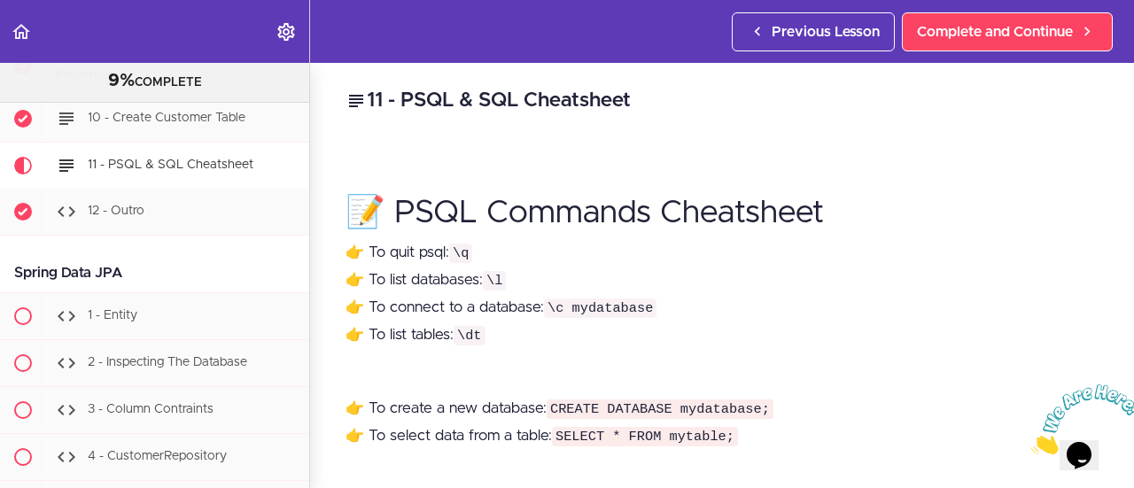
click at [443, 222] on h1 "📝 PSQL Commands Cheatsheet" at bounding box center [722, 195] width 753 height 70
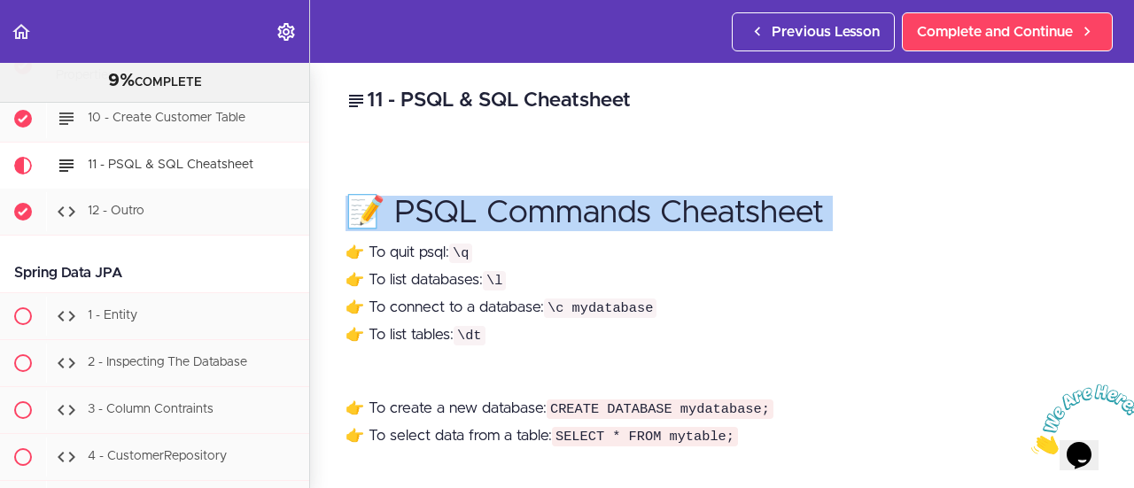
click at [443, 222] on h1 "📝 PSQL Commands Cheatsheet" at bounding box center [722, 195] width 753 height 70
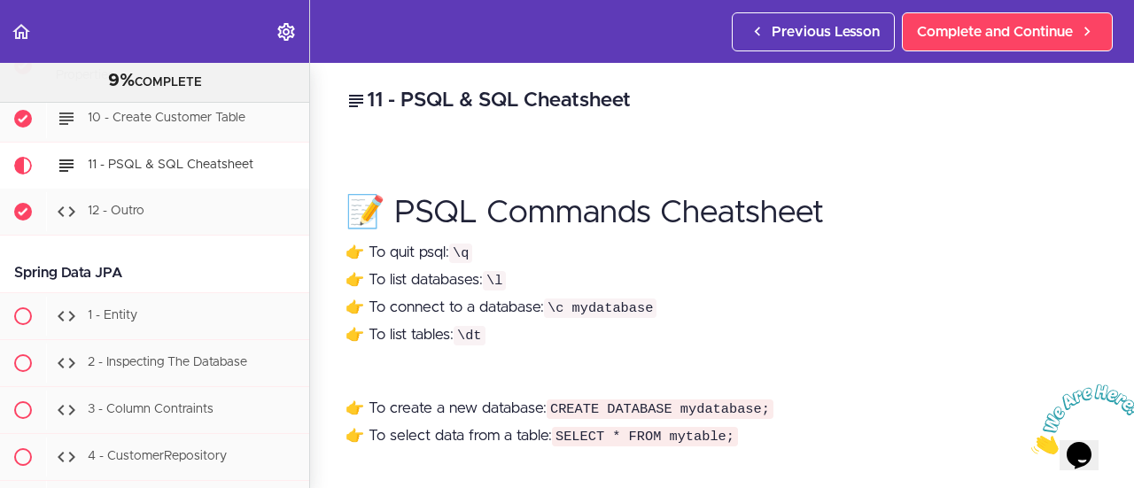
click at [432, 252] on p "👉 To quit psql: \q 👉 To list databases: \l 👉 To connect to a database: \c mydat…" at bounding box center [722, 294] width 753 height 110
click at [432, 251] on p "👉 To quit psql: \q 👉 To list databases: \l 👉 To connect to a database: \c mydat…" at bounding box center [722, 294] width 753 height 110
drag, startPoint x: 423, startPoint y: 101, endPoint x: 642, endPoint y: 95, distance: 219.0
click at [642, 95] on h2 "11 - PSQL & SQL Cheatsheet" at bounding box center [722, 101] width 753 height 30
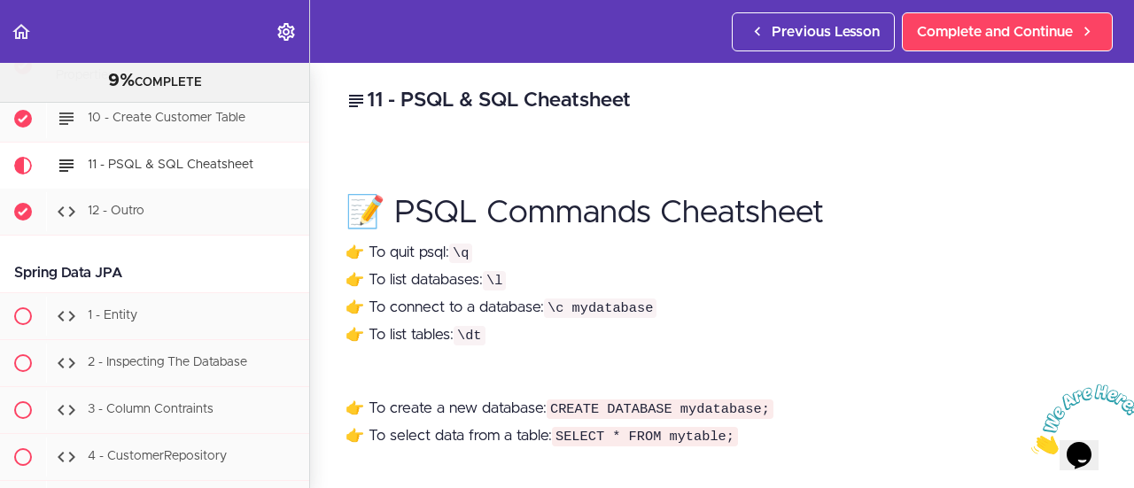
click at [450, 208] on h1 "📝 PSQL Commands Cheatsheet" at bounding box center [722, 195] width 753 height 70
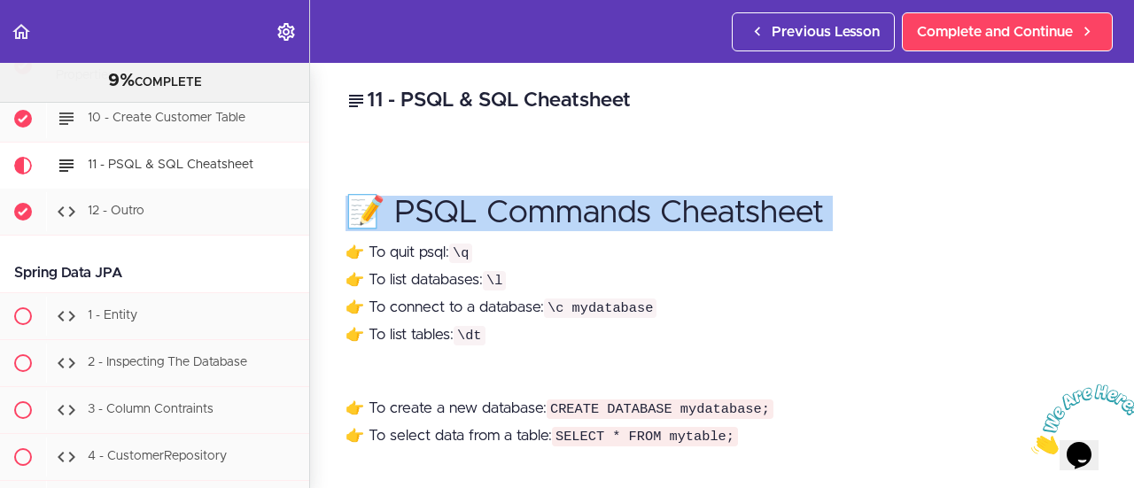
click at [450, 208] on h1 "📝 PSQL Commands Cheatsheet" at bounding box center [722, 195] width 753 height 70
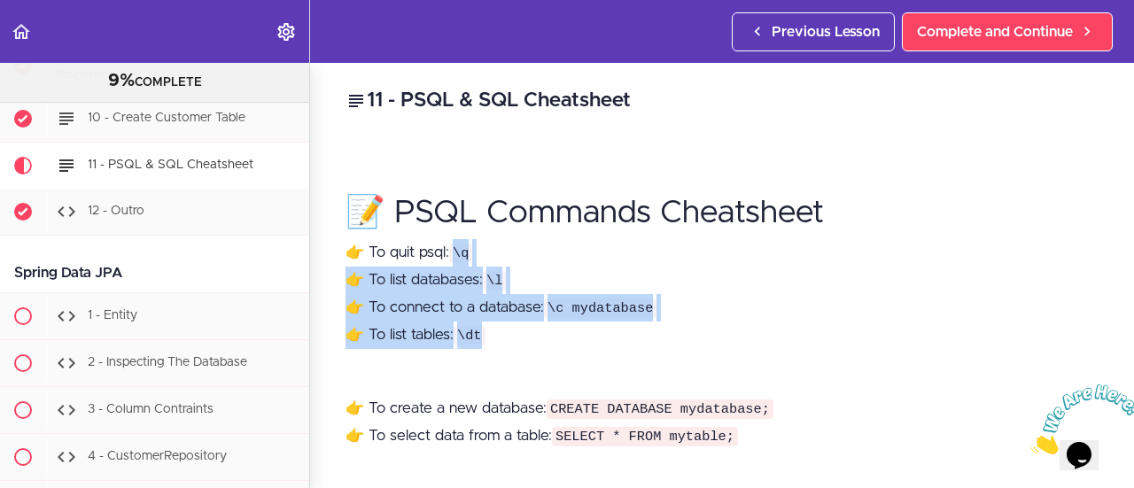
drag, startPoint x: 451, startPoint y: 254, endPoint x: 486, endPoint y: 330, distance: 83.2
click at [486, 330] on p "👉 To quit psql: \q 👉 To list databases: \l 👉 To connect to a database: \c mydat…" at bounding box center [722, 294] width 753 height 110
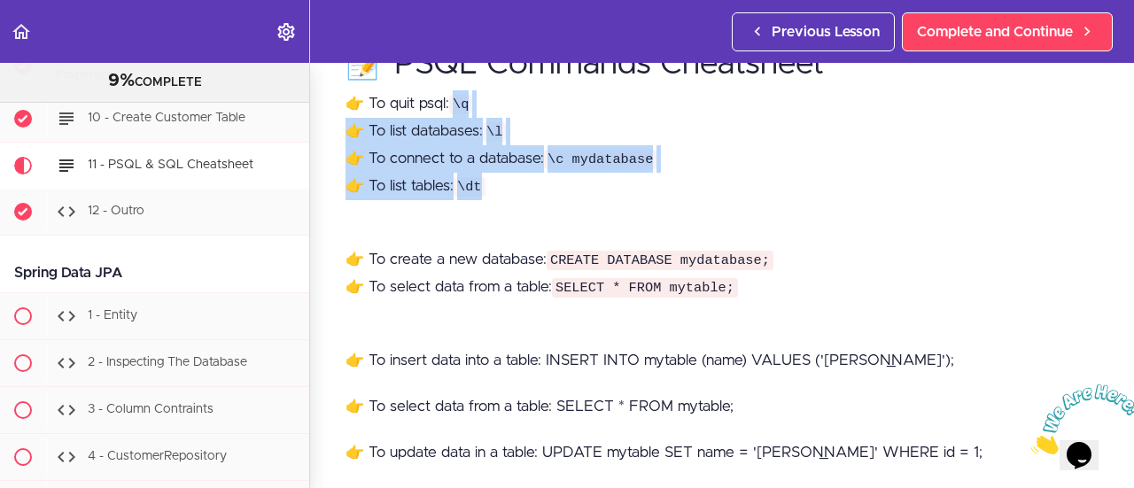
scroll to position [177, 0]
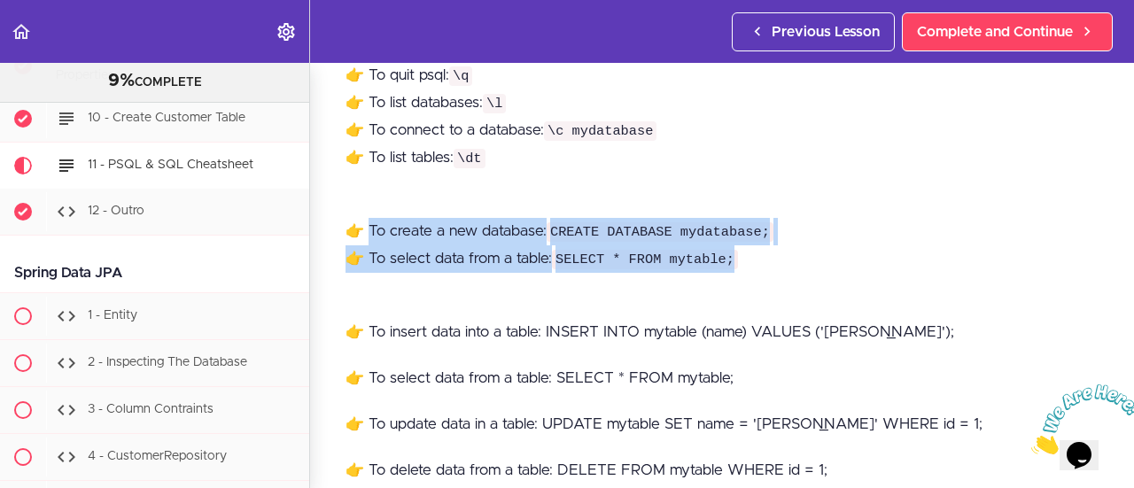
drag, startPoint x: 372, startPoint y: 231, endPoint x: 737, endPoint y: 265, distance: 366.6
click at [737, 265] on p "👉 To create a new database: CREATE DATABASE mydatabase; 👉 To select data from a…" at bounding box center [722, 245] width 753 height 55
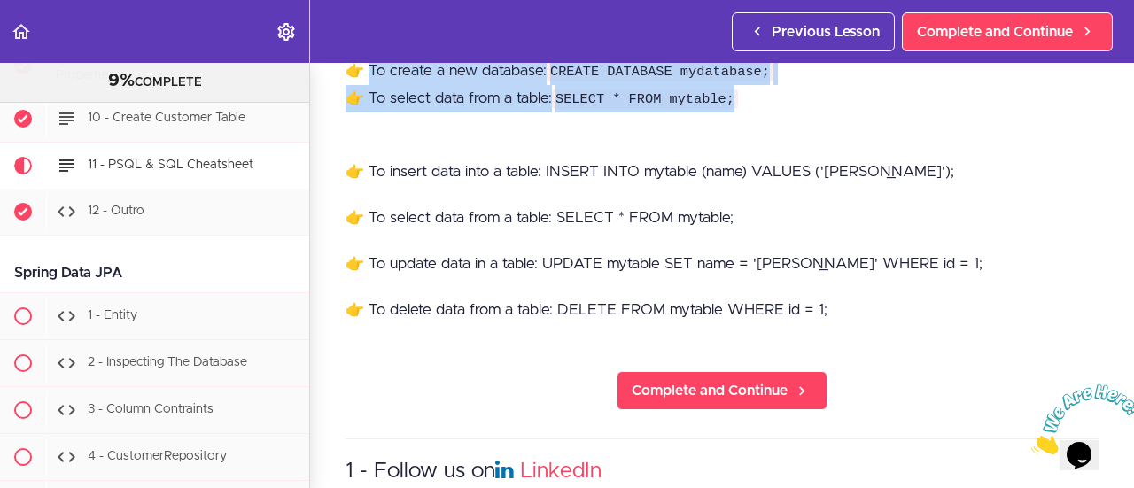
scroll to position [354, 0]
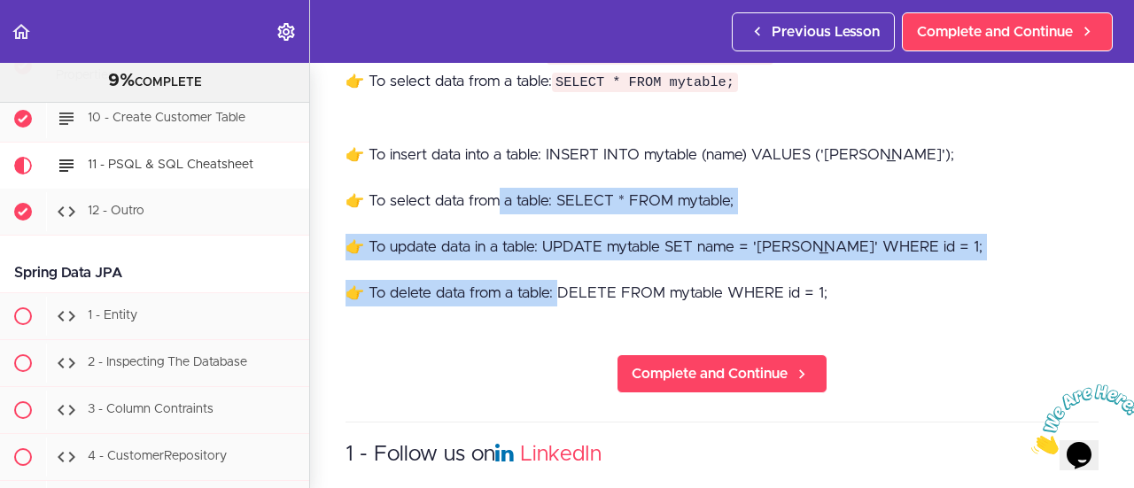
drag, startPoint x: 502, startPoint y: 197, endPoint x: 560, endPoint y: 290, distance: 109.9
click at [560, 290] on div "👉 To insert data into a table: INSERT INTO mytable (name) VALUES ('[PERSON_NAME…" at bounding box center [722, 234] width 753 height 184
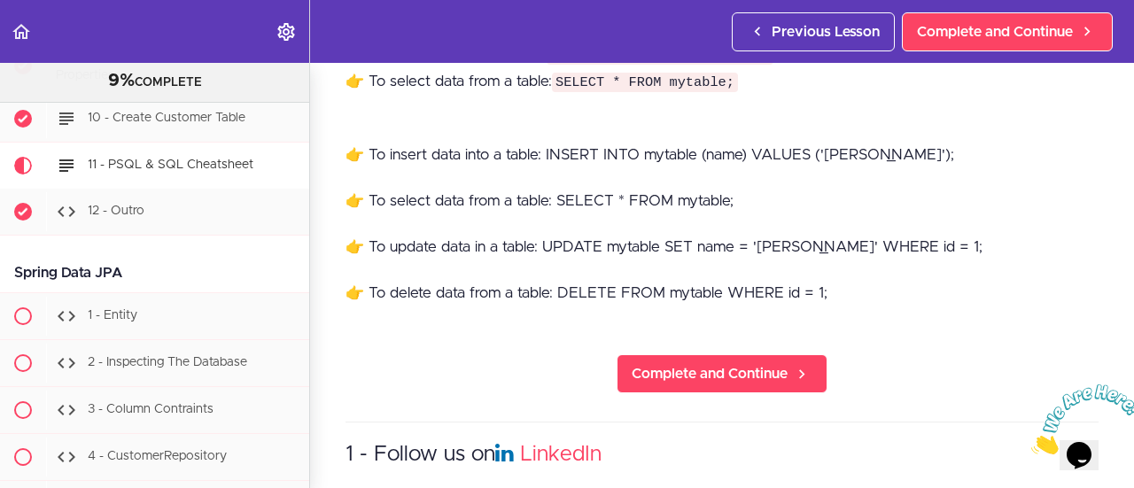
click at [569, 261] on div "👉 To insert data into a table: INSERT INTO mytable (name) VALUES ('[PERSON_NAME…" at bounding box center [722, 234] width 753 height 184
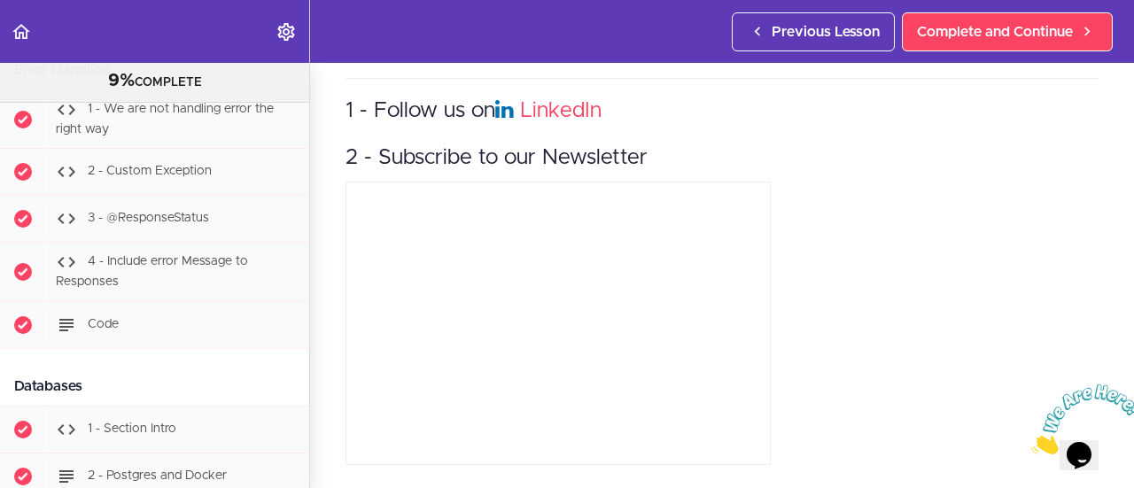
scroll to position [3540, 0]
